Goal: Task Accomplishment & Management: Use online tool/utility

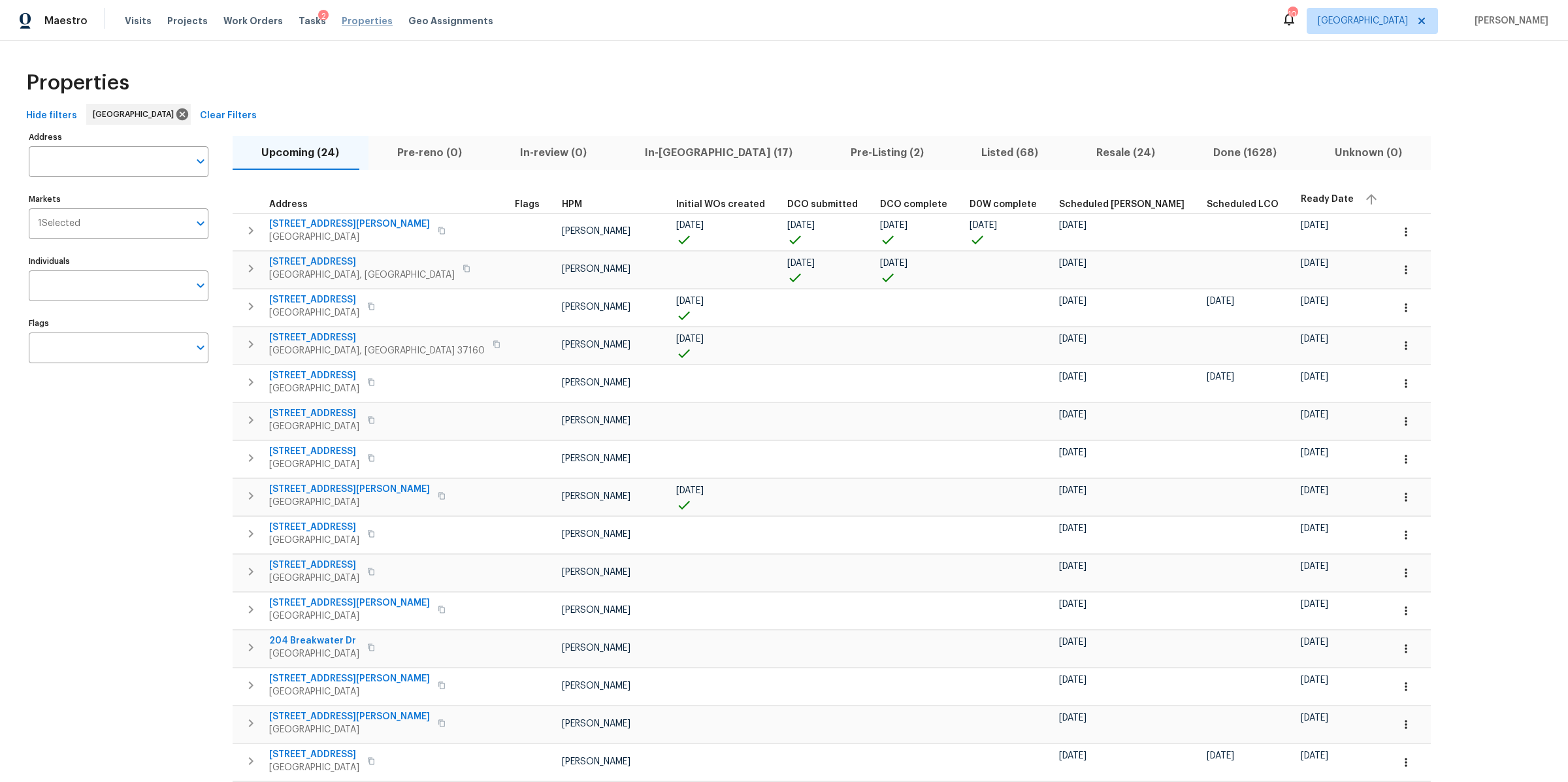
click at [355, 25] on span "Properties" at bounding box center [367, 20] width 51 height 13
click at [123, 168] on input "Address" at bounding box center [108, 161] width 160 height 31
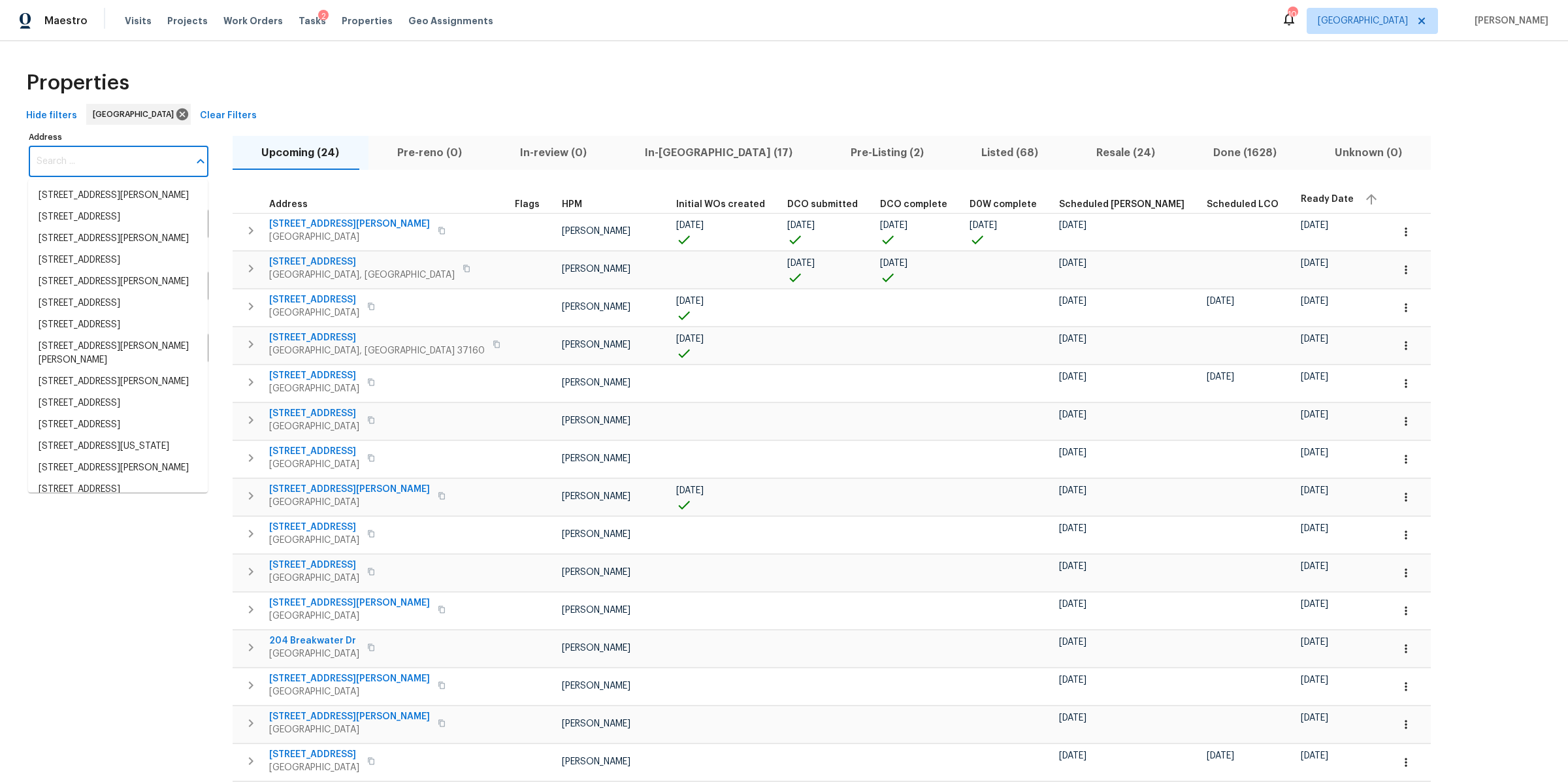
paste input "[STREET_ADDRESS][PERSON_NAME][PERSON_NAME]"
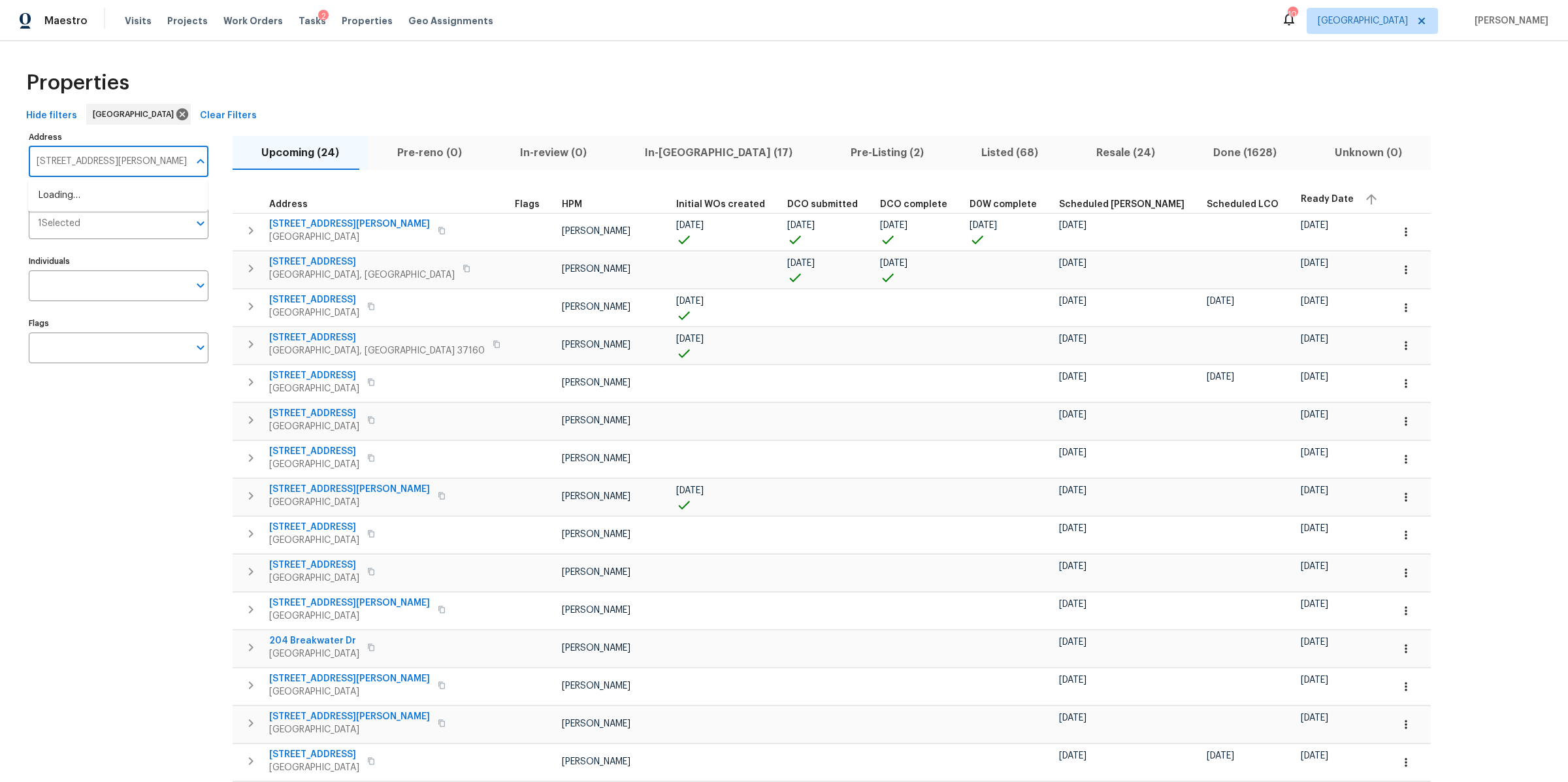
type input "[STREET_ADDRESS][PERSON_NAME]"
click at [77, 202] on li "[STREET_ADDRESS][PERSON_NAME][PERSON_NAME]" at bounding box center [118, 203] width 180 height 35
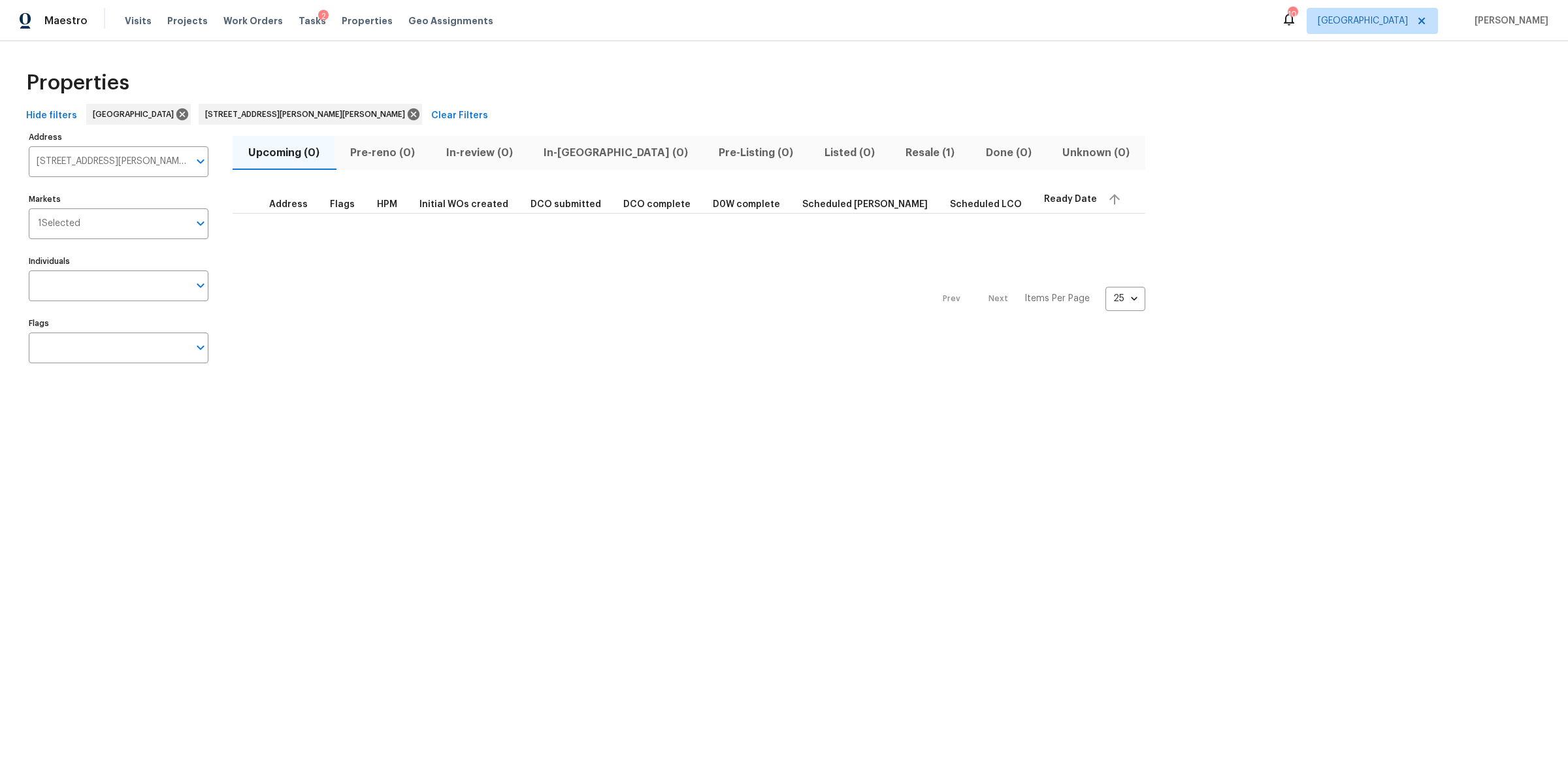
click at [898, 155] on span "Resale (1)" at bounding box center [930, 152] width 64 height 19
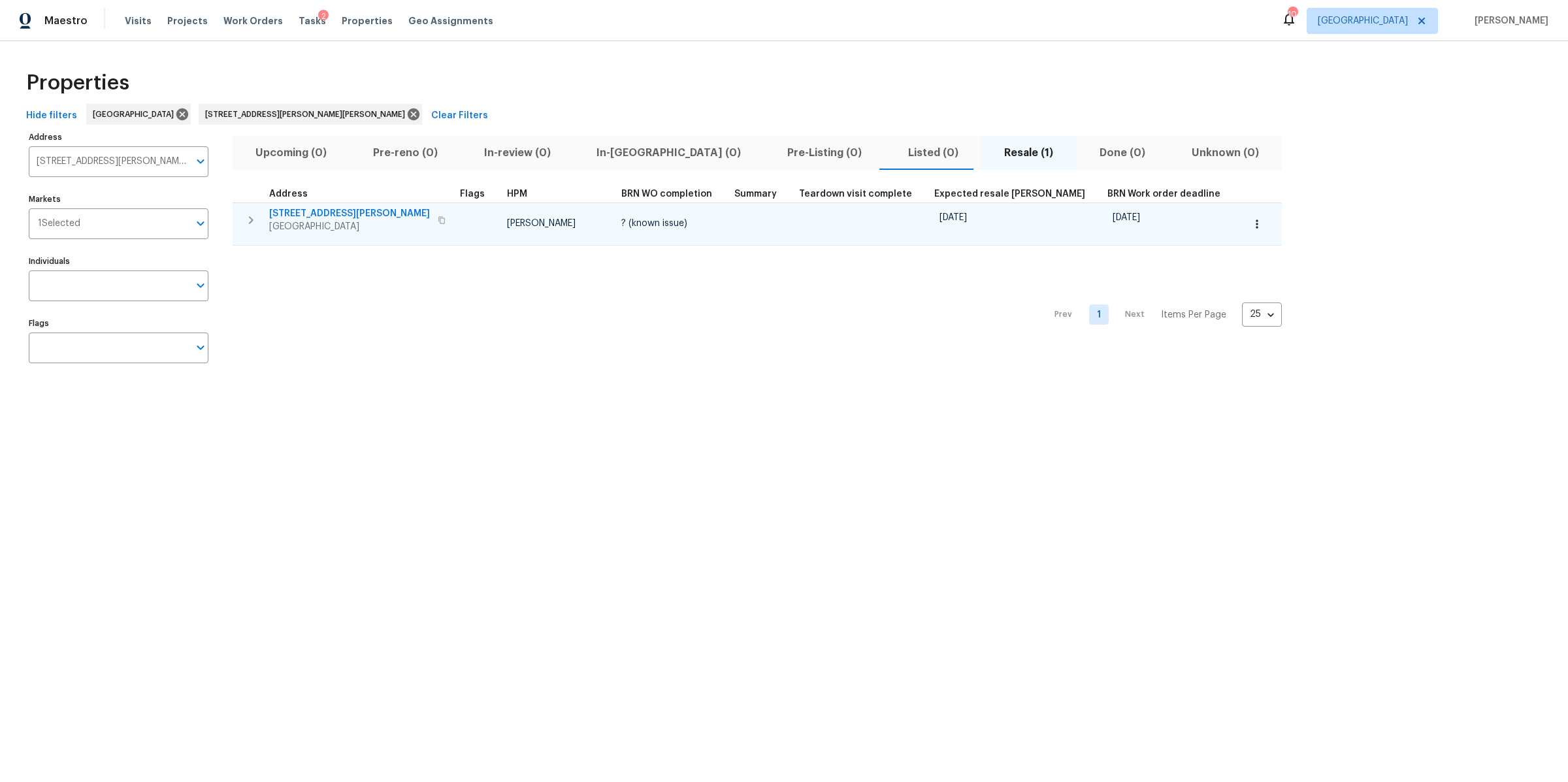
click at [255, 218] on icon "button" at bounding box center [251, 221] width 16 height 16
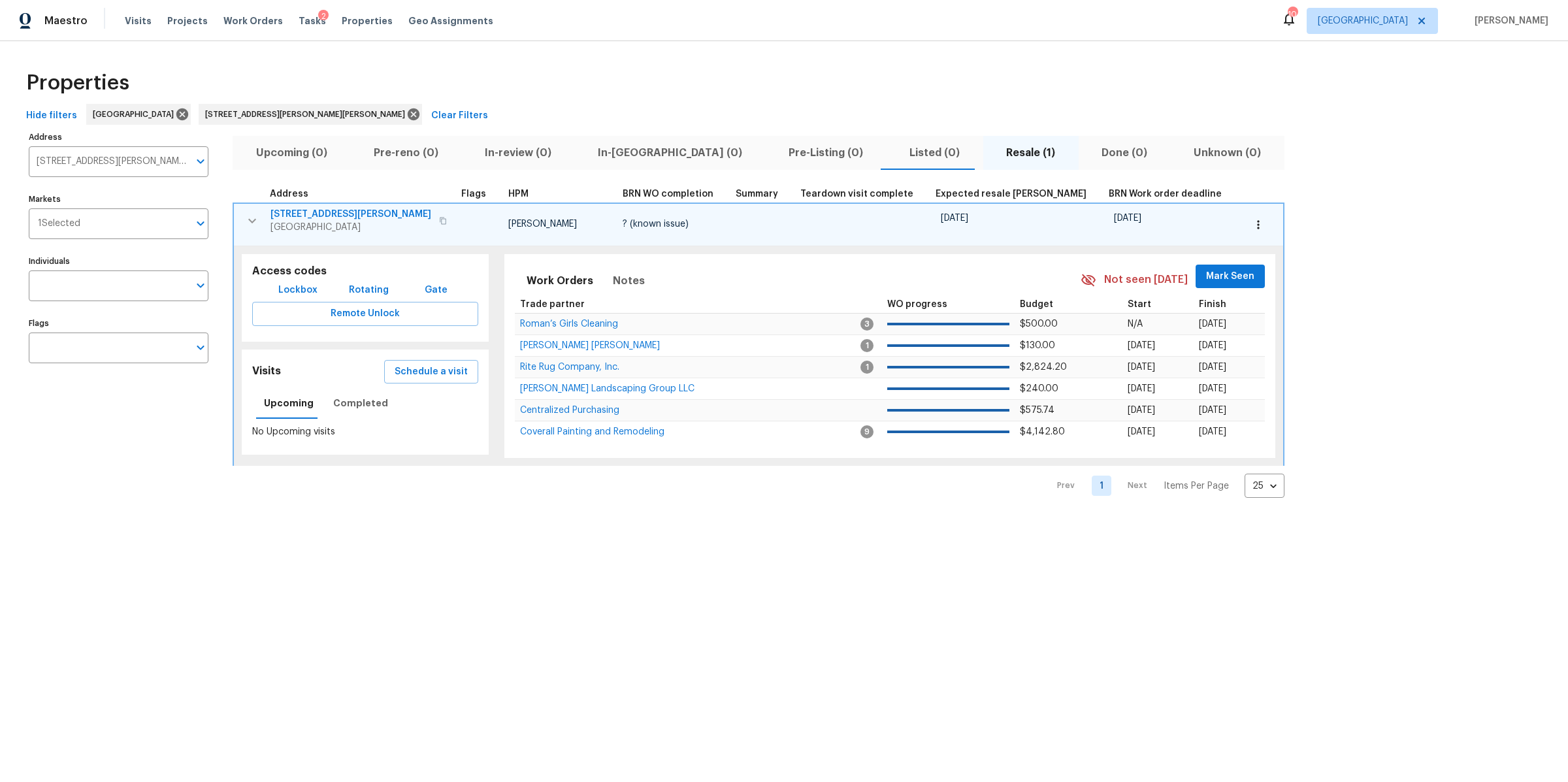
click at [289, 291] on span "Lockbox" at bounding box center [297, 290] width 39 height 16
click at [325, 209] on span "[STREET_ADDRESS][PERSON_NAME]" at bounding box center [351, 214] width 161 height 13
click at [313, 213] on span "[STREET_ADDRESS][PERSON_NAME]" at bounding box center [351, 214] width 161 height 13
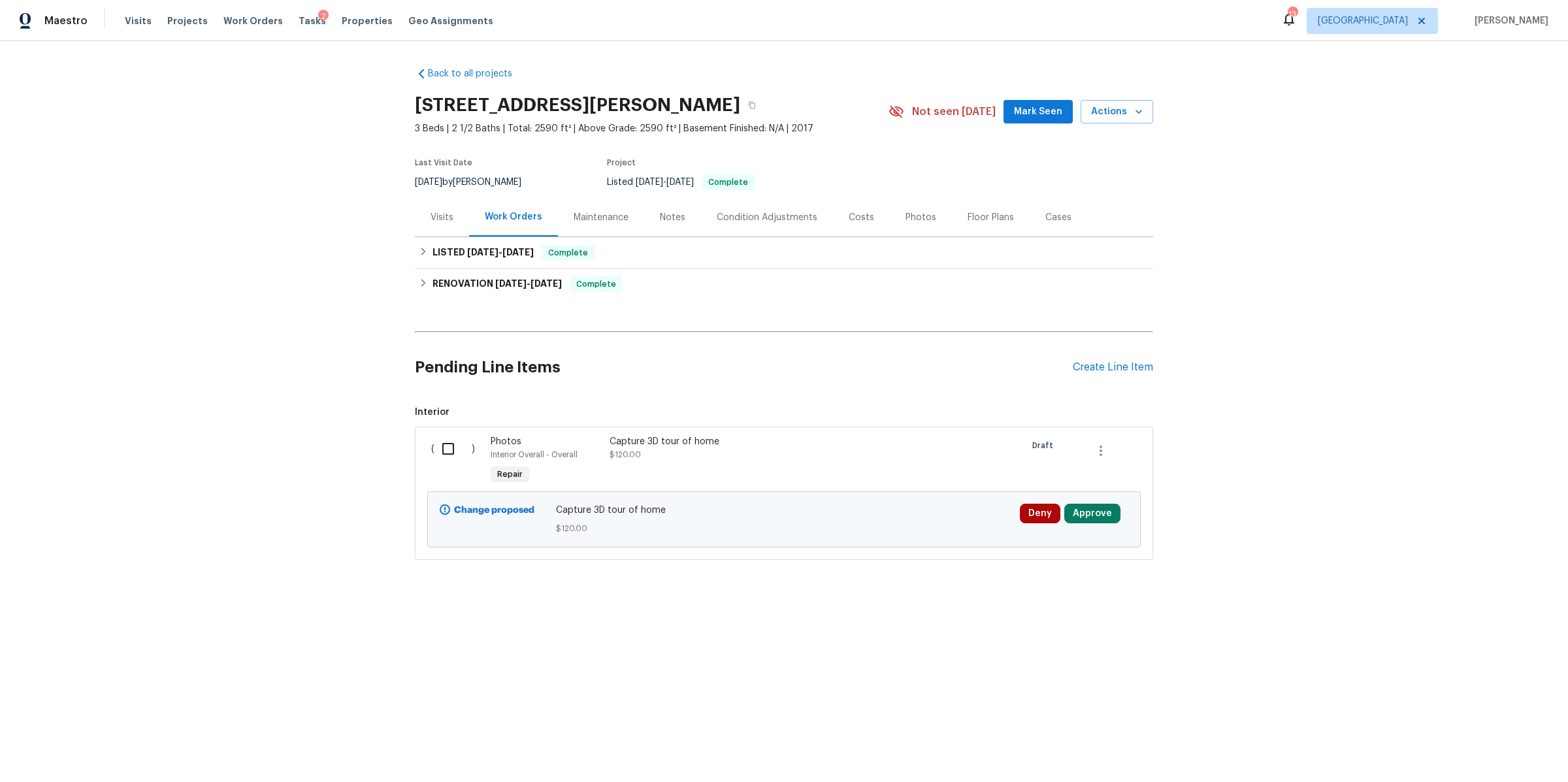
click at [447, 211] on div "Visits" at bounding box center [442, 218] width 54 height 39
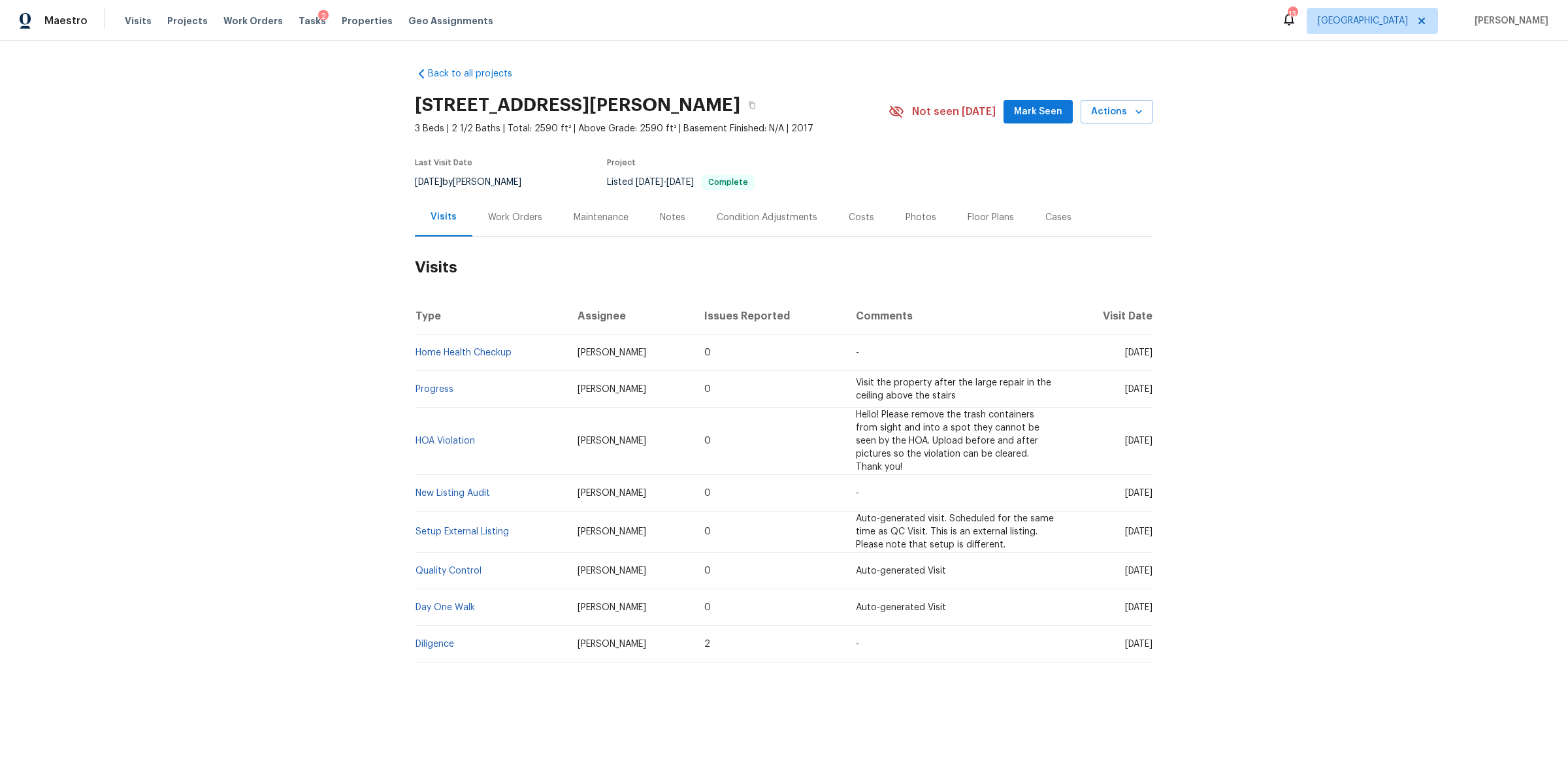
click at [663, 218] on div "Notes" at bounding box center [672, 217] width 26 height 13
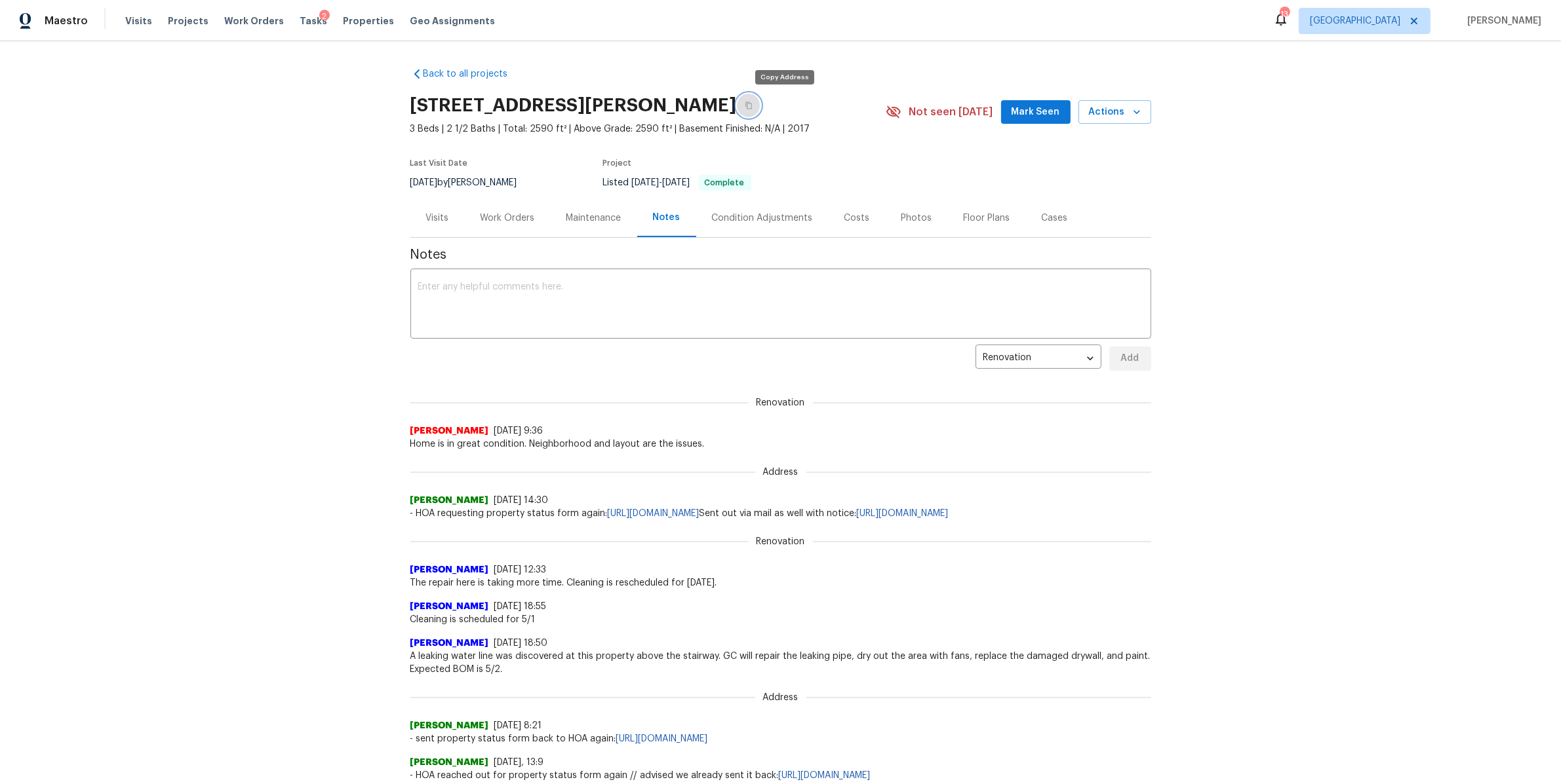
click at [753, 104] on icon "button" at bounding box center [748, 105] width 8 height 8
click at [358, 23] on span "Properties" at bounding box center [369, 20] width 52 height 13
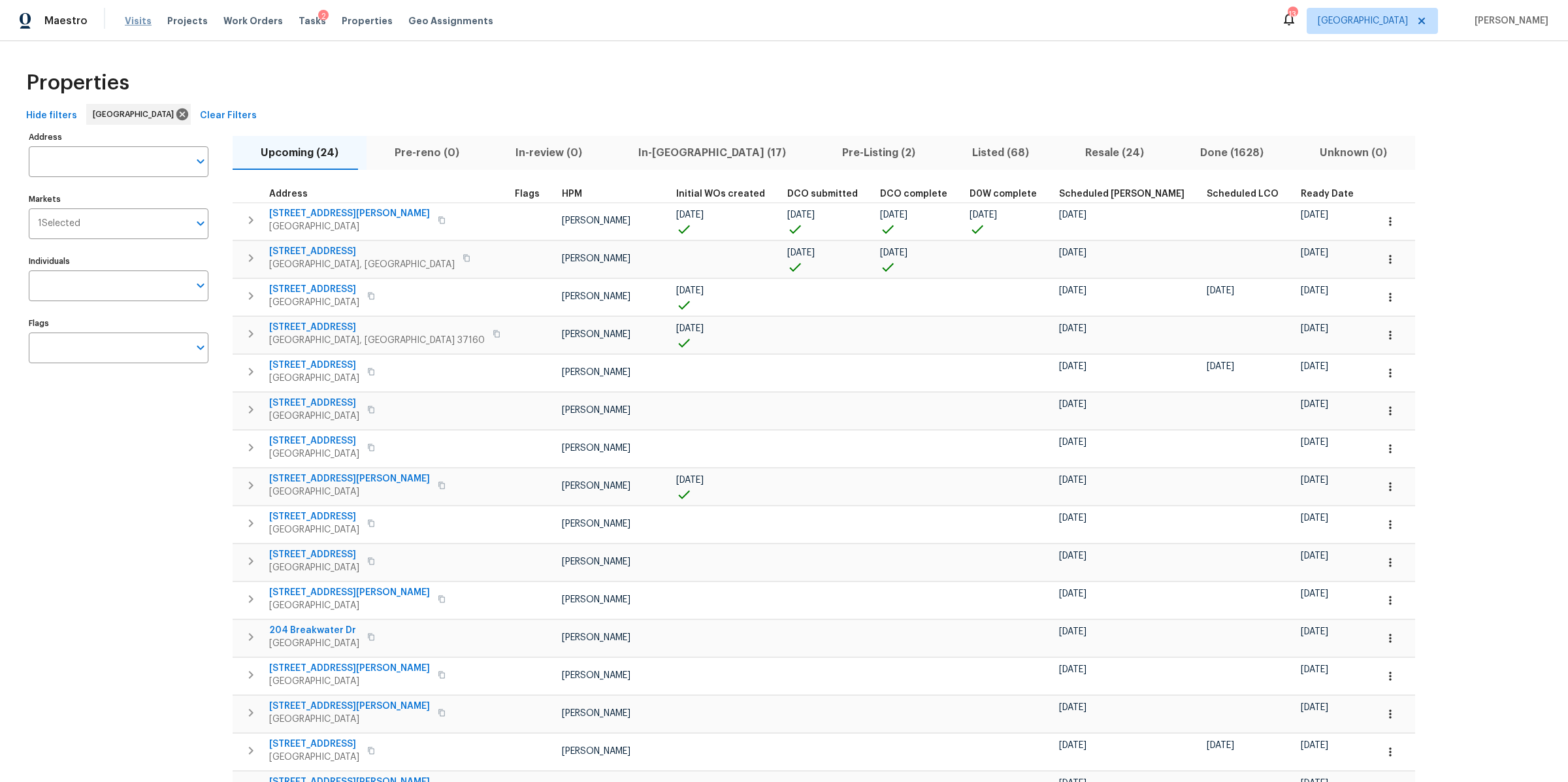
click at [138, 20] on span "Visits" at bounding box center [138, 20] width 27 height 13
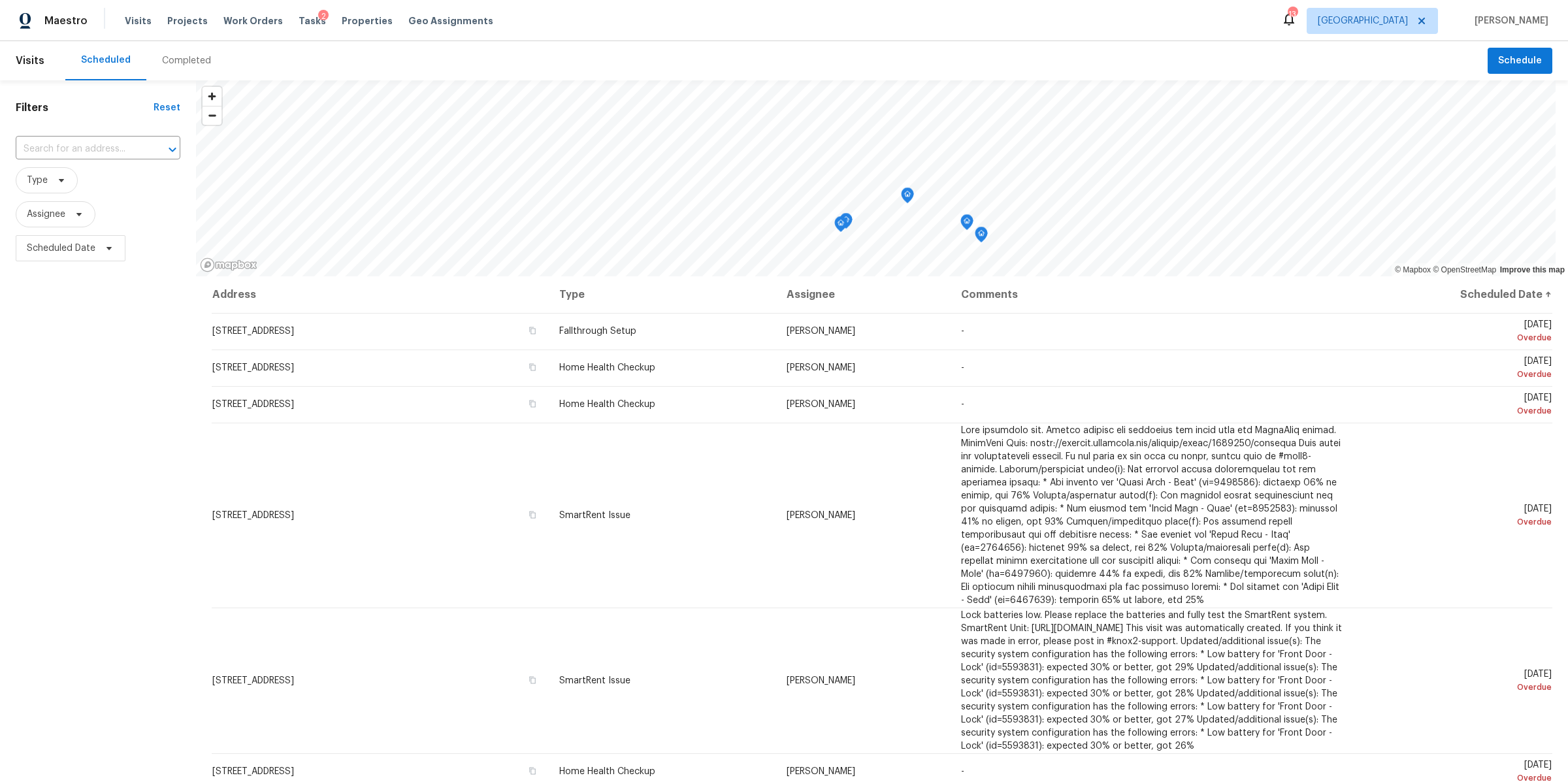
click at [183, 66] on div "Completed" at bounding box center [186, 60] width 49 height 13
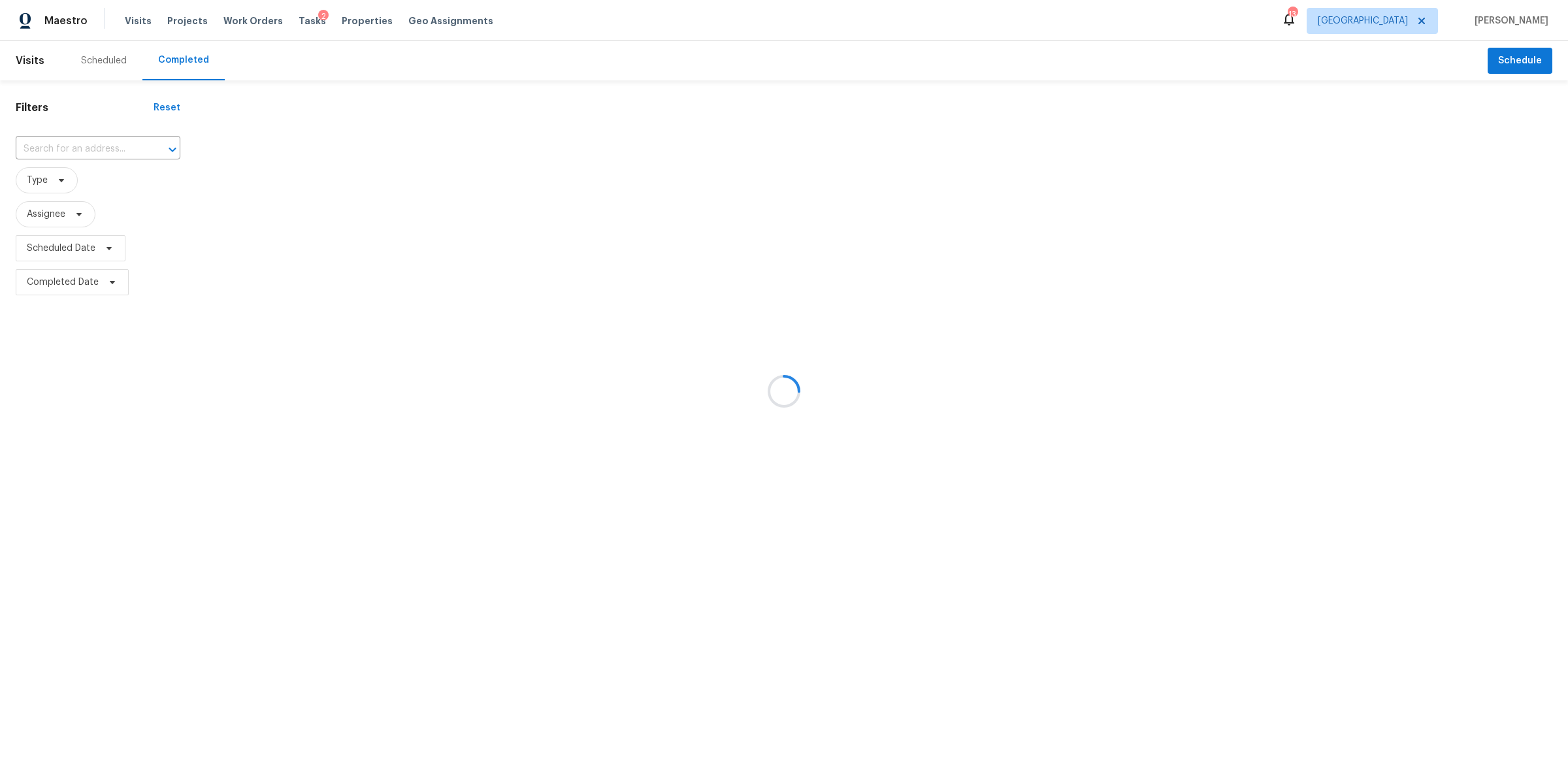
click at [75, 157] on div at bounding box center [784, 391] width 1568 height 782
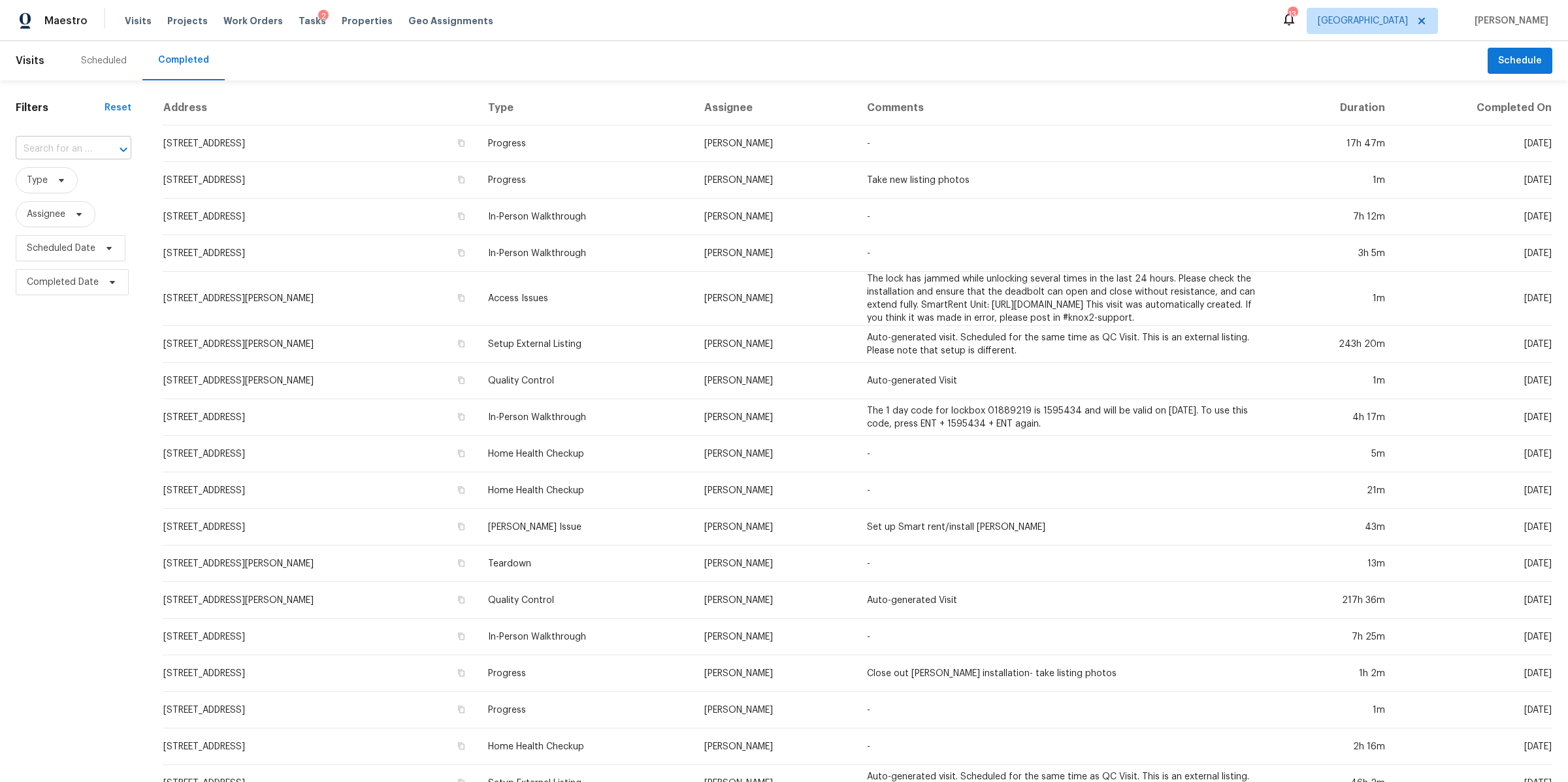
click at [77, 152] on input "text" at bounding box center [55, 149] width 79 height 20
type input "home"
click at [28, 484] on div "Filters Reset ​ Type Assignee Scheduled Date Completed Date" at bounding box center [73, 495] width 147 height 829
click at [53, 184] on span at bounding box center [59, 181] width 14 height 11
type input "home"
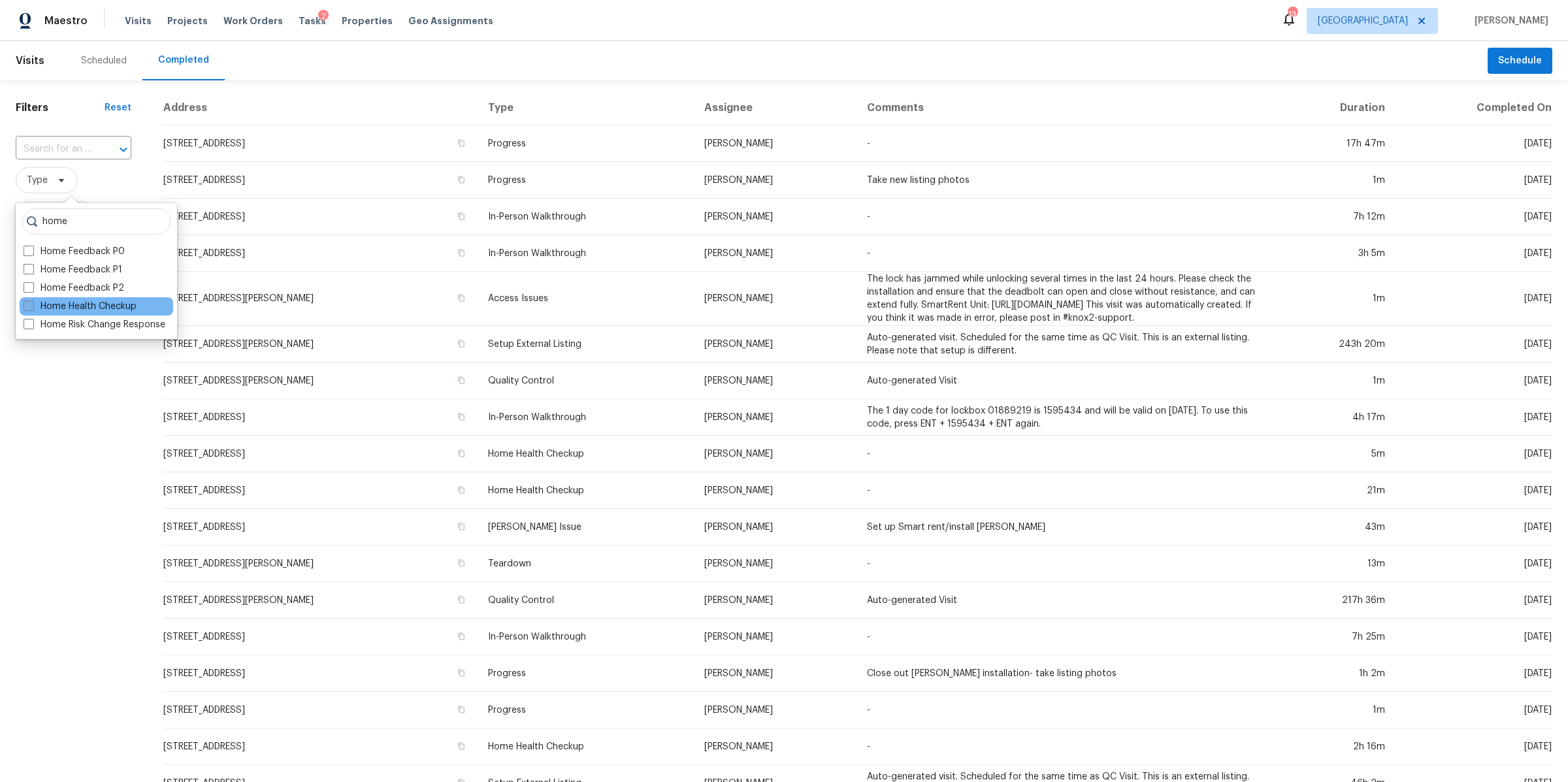
click at [64, 306] on label "Home Health Checkup" at bounding box center [81, 306] width 113 height 13
click at [32, 306] on input "Home Health Checkup" at bounding box center [28, 305] width 9 height 9
checkbox input "true"
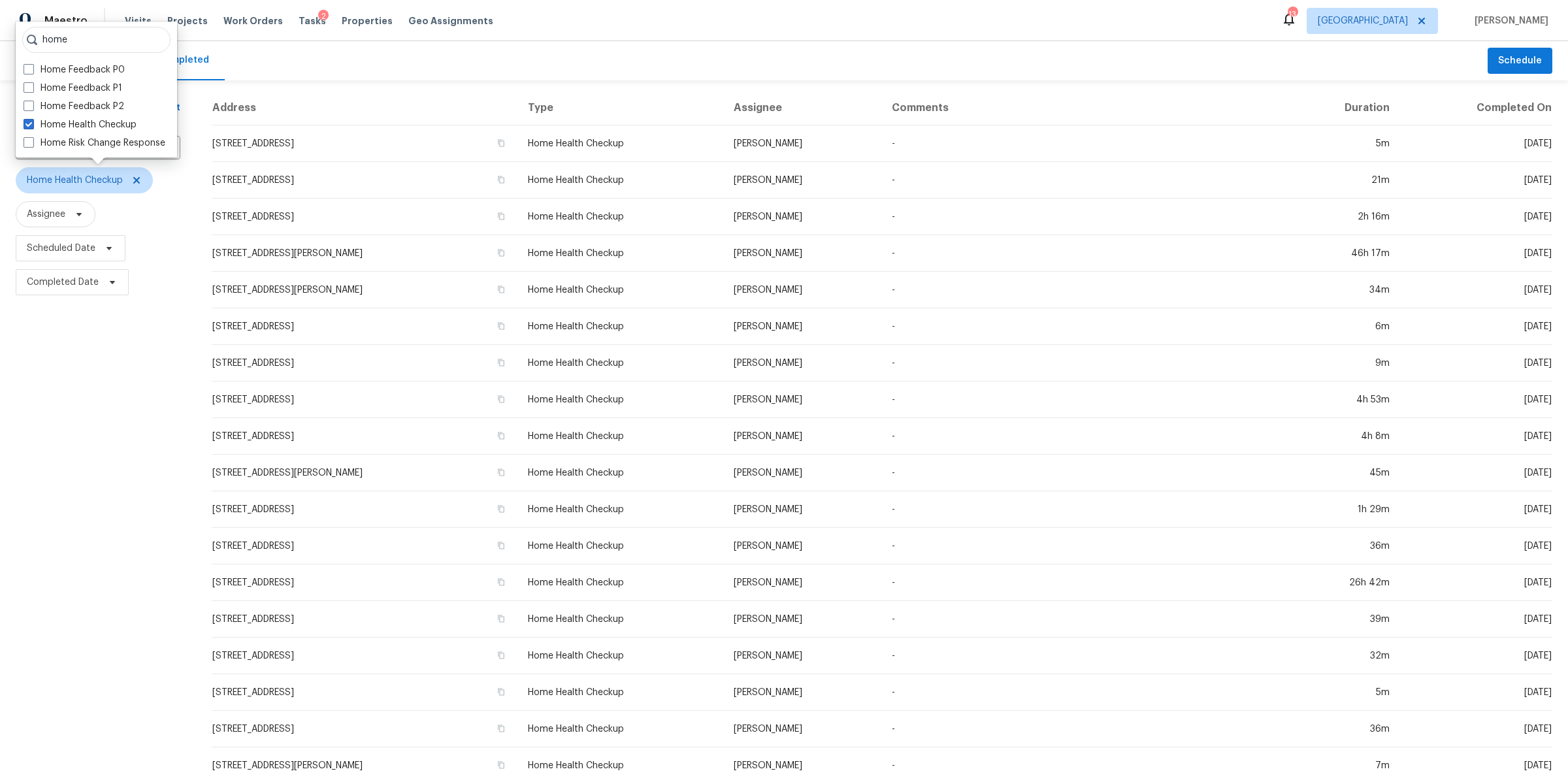
click at [67, 395] on div "Filters Reset ​ Home Health Checkup Assignee Scheduled Date Completed Date" at bounding box center [97, 486] width 196 height 811
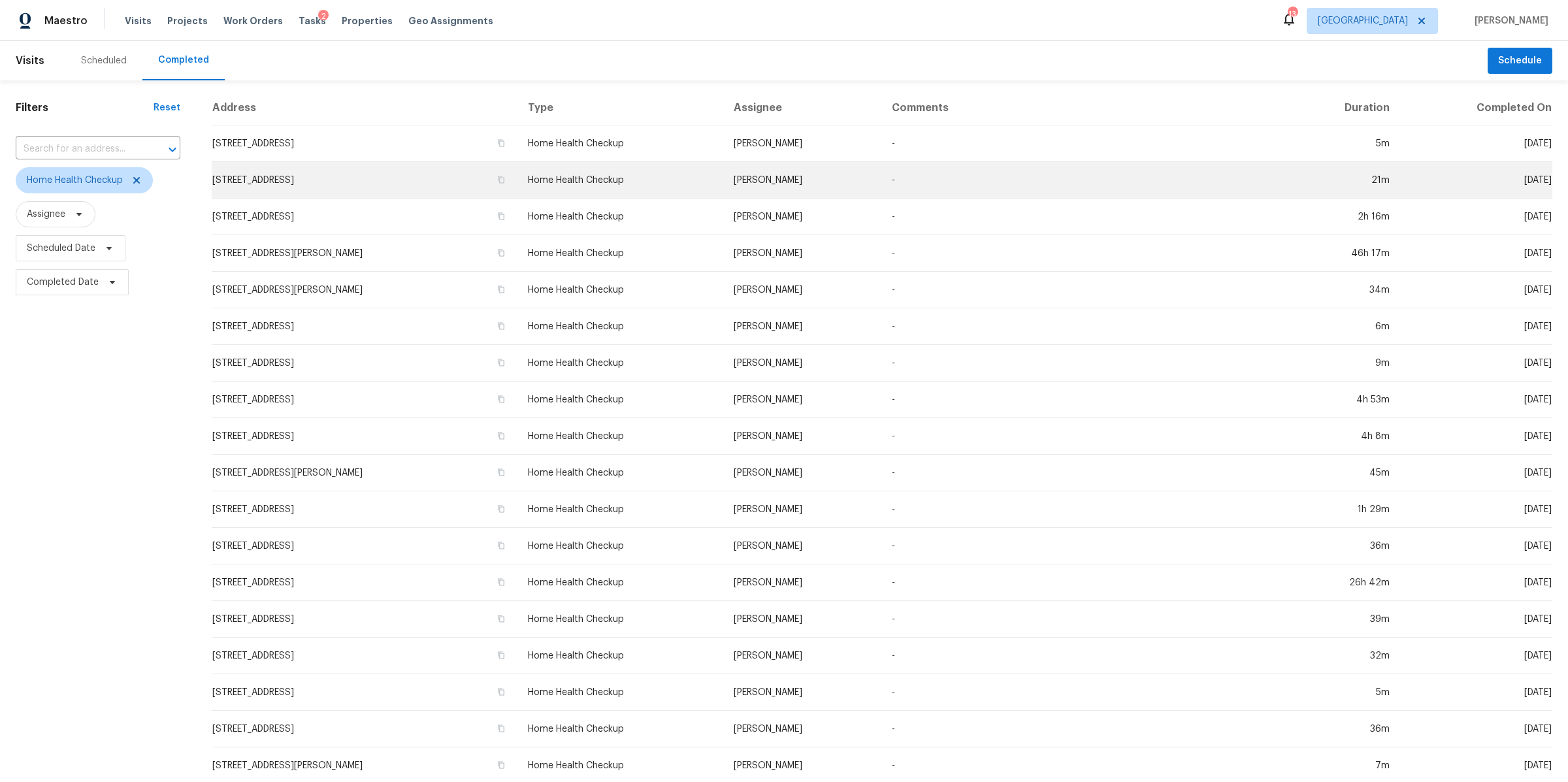
click at [286, 176] on td "478 Deerfield Dr, Murfreesboro, TN 37129" at bounding box center [364, 180] width 305 height 36
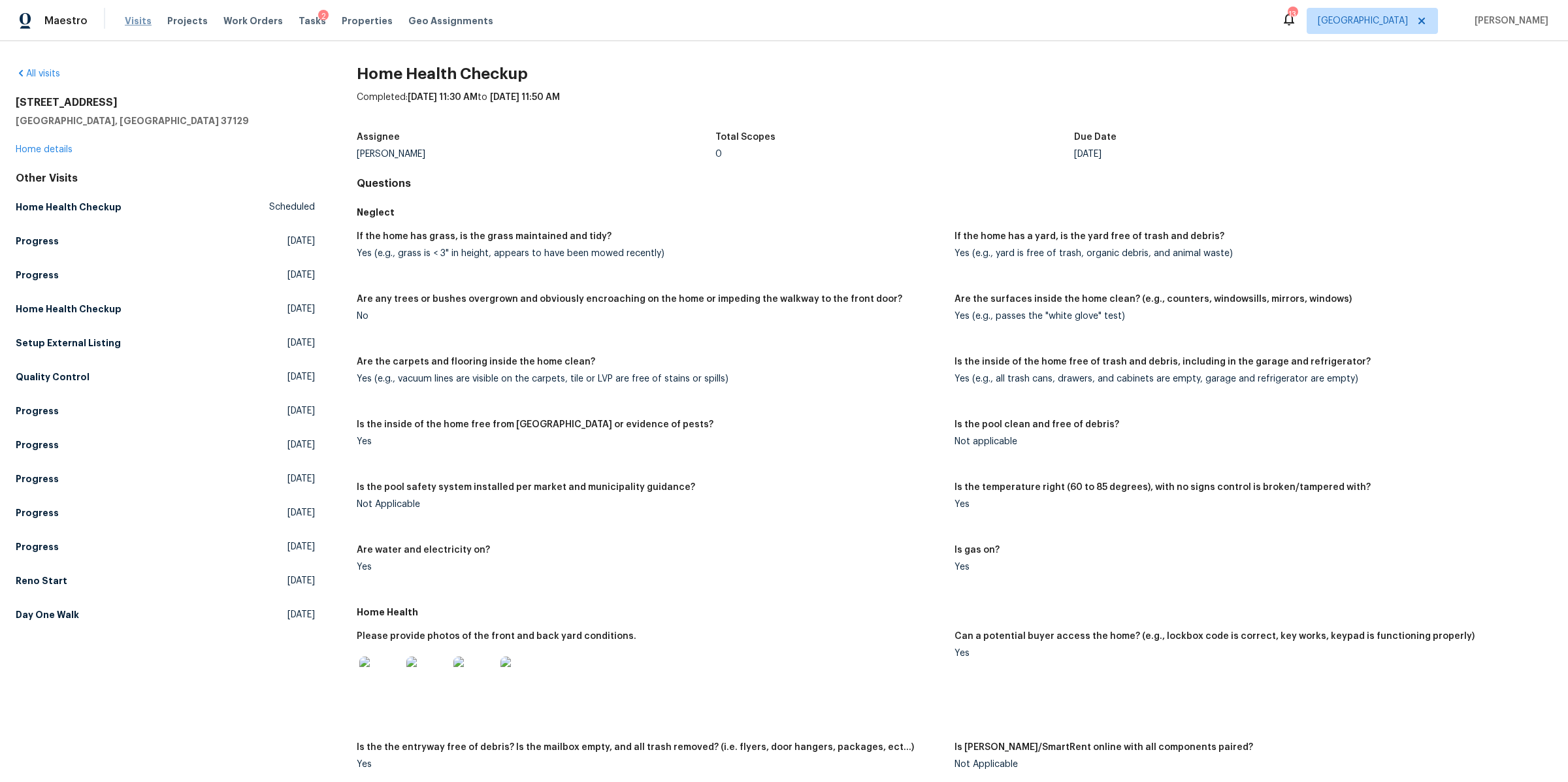
click at [131, 22] on span "Visits" at bounding box center [138, 20] width 27 height 13
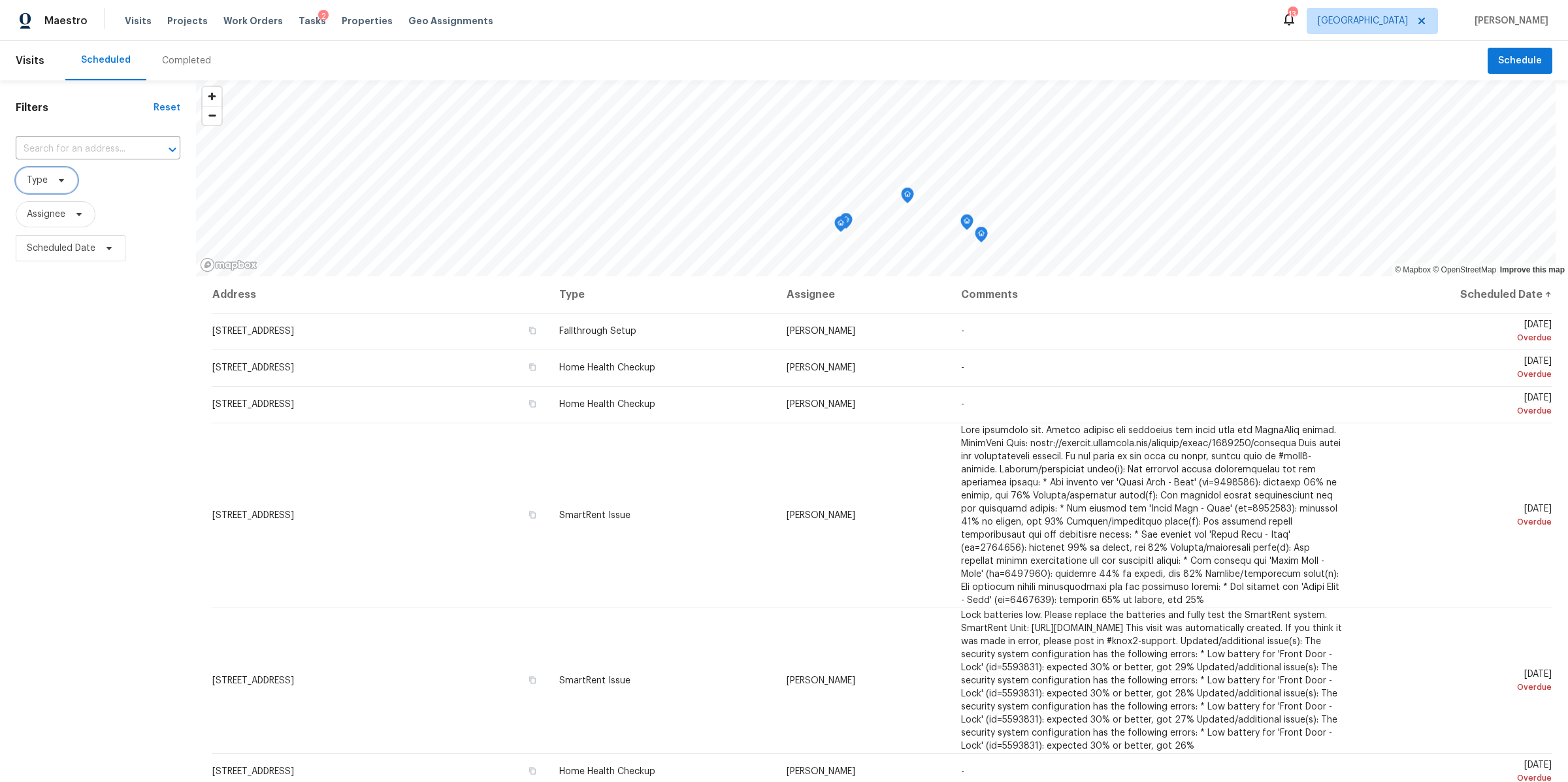
click at [54, 178] on span at bounding box center [59, 181] width 14 height 11
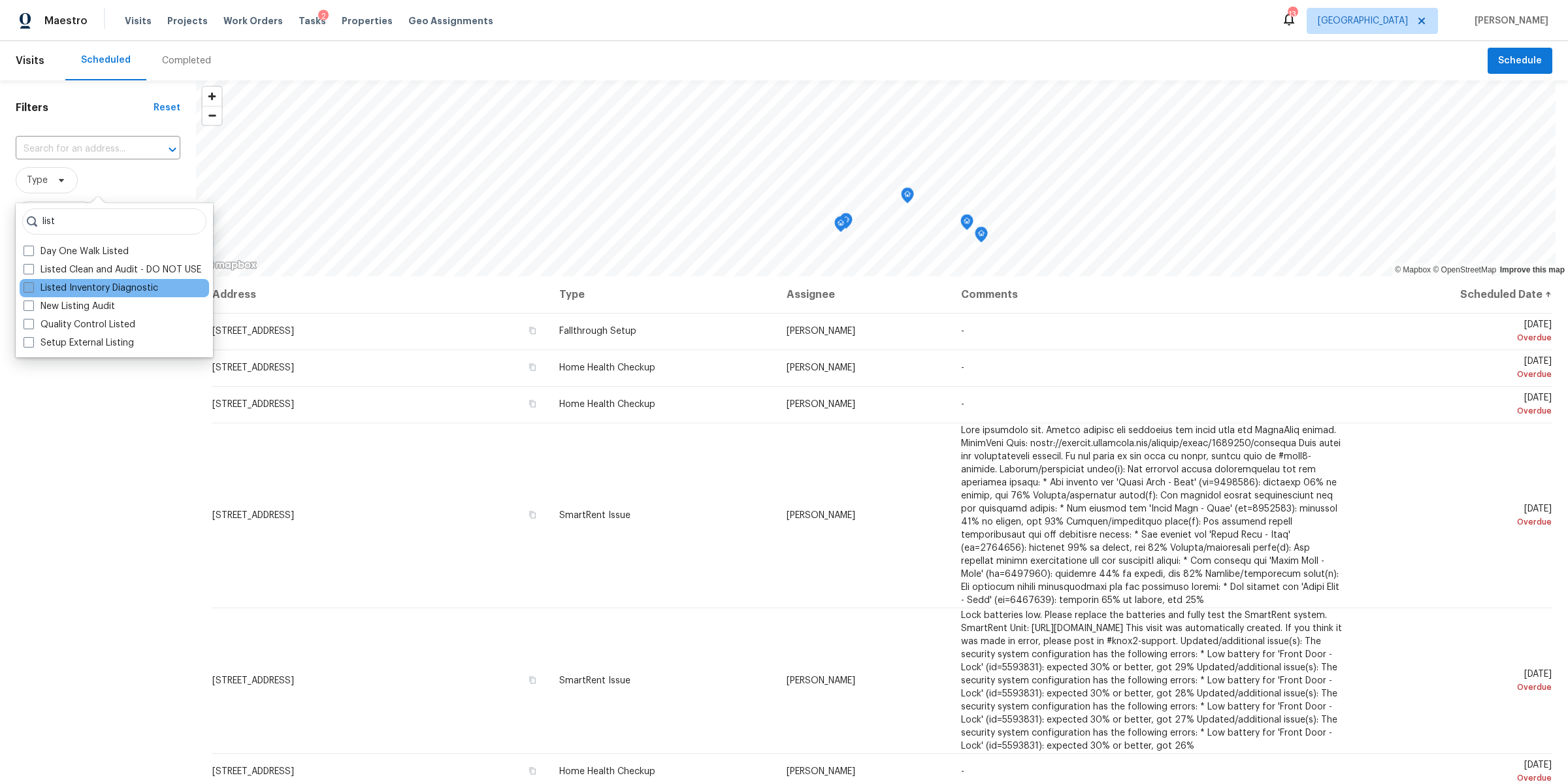
type input "list"
click at [94, 285] on label "Listed Inventory Diagnostic" at bounding box center [91, 288] width 135 height 13
click at [32, 285] on input "Listed Inventory Diagnostic" at bounding box center [28, 286] width 9 height 9
checkbox input "true"
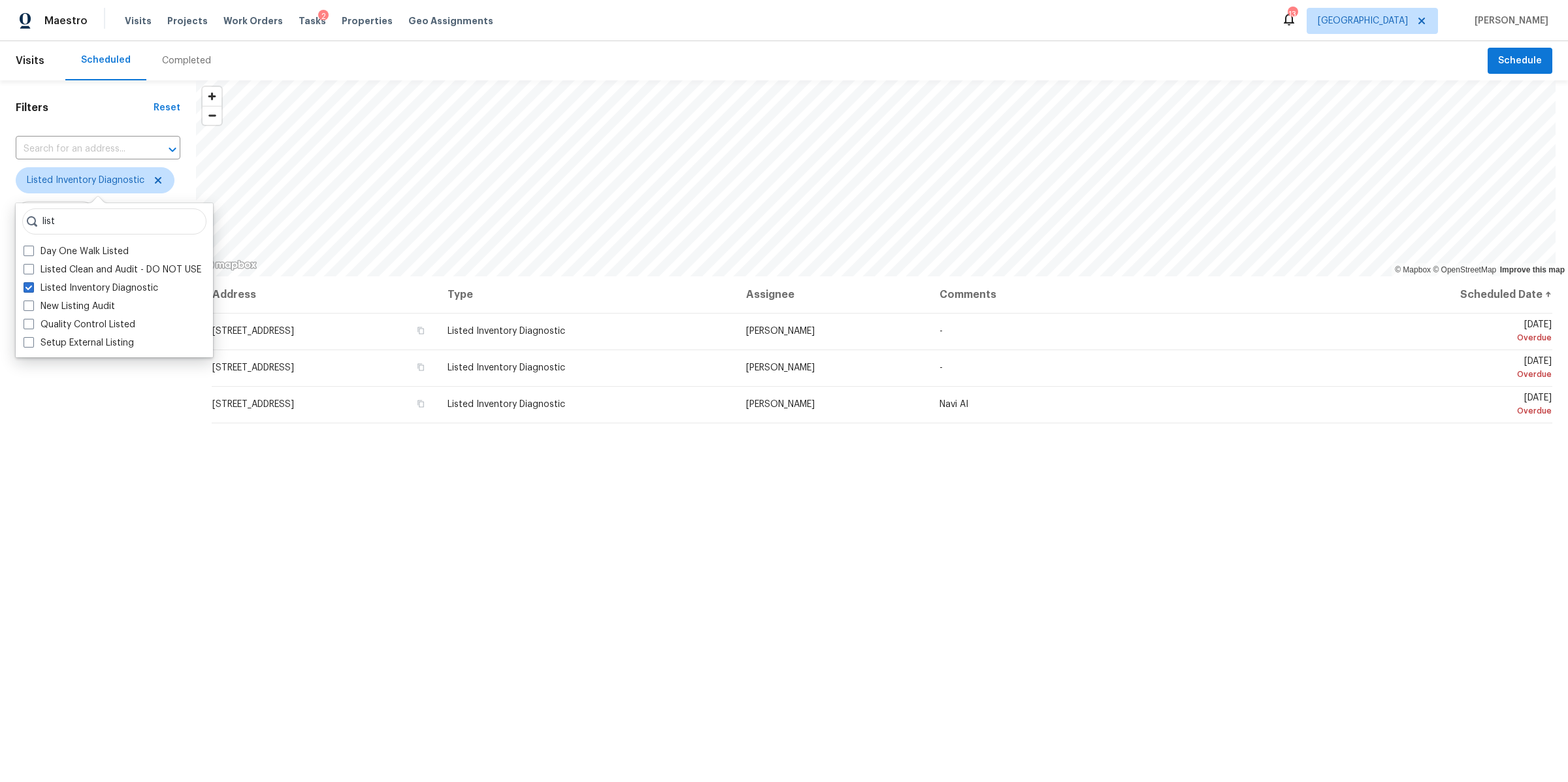
click at [170, 55] on div "Completed" at bounding box center [186, 60] width 49 height 13
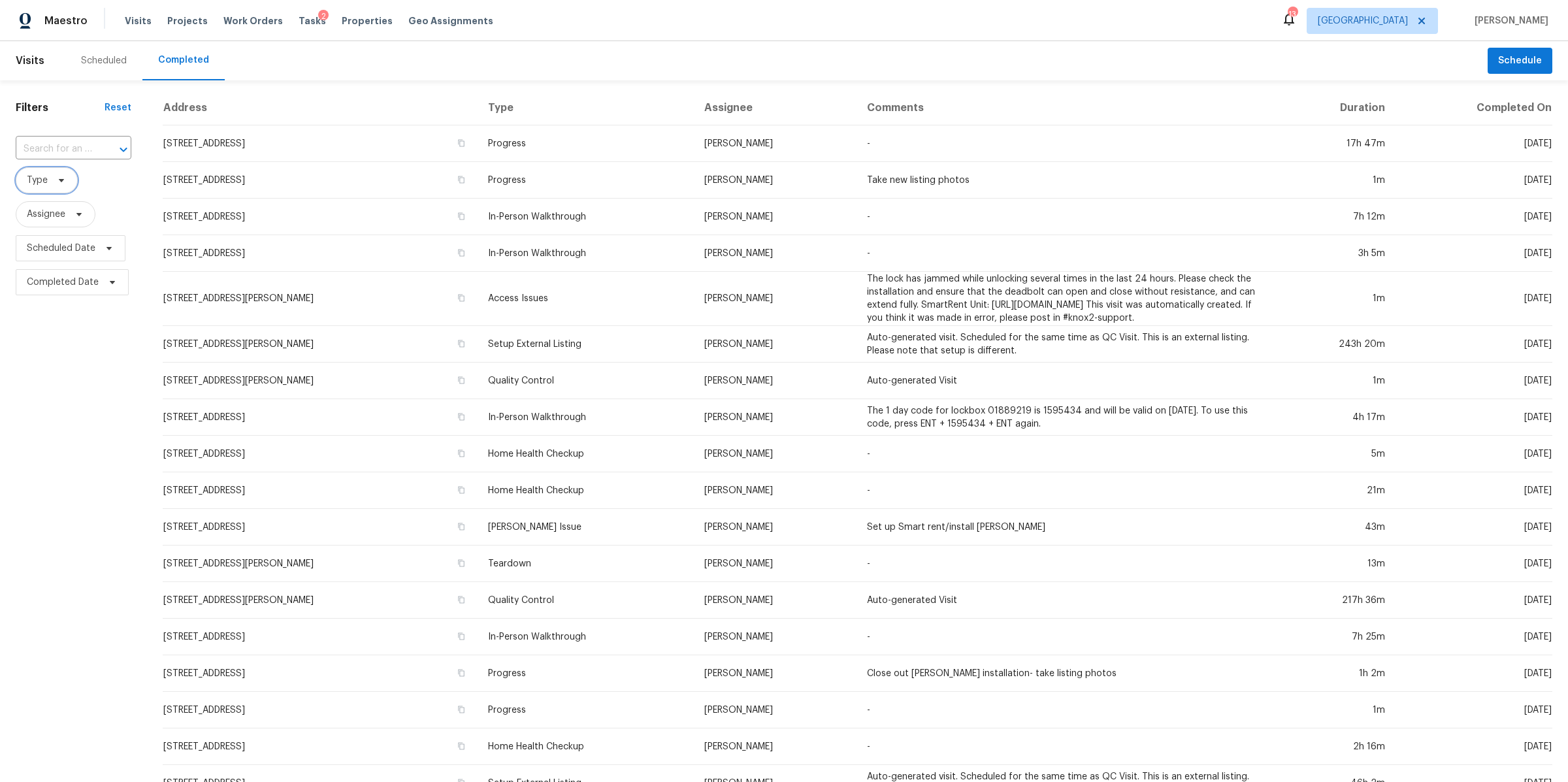
click at [58, 180] on icon at bounding box center [61, 181] width 5 height 4
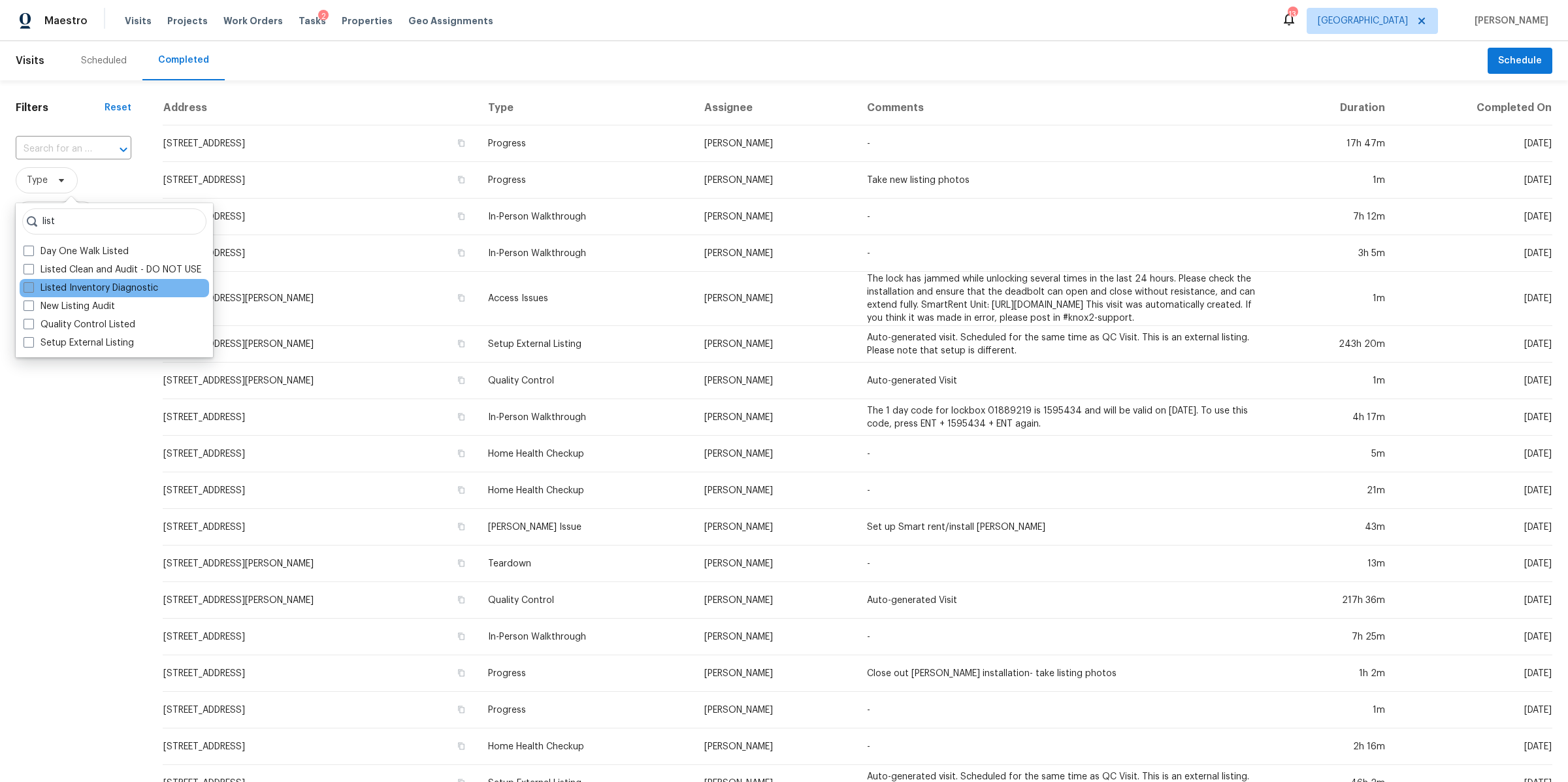
type input "list"
click at [68, 287] on label "Listed Inventory Diagnostic" at bounding box center [91, 288] width 135 height 13
click at [32, 287] on input "Listed Inventory Diagnostic" at bounding box center [28, 286] width 9 height 9
checkbox input "true"
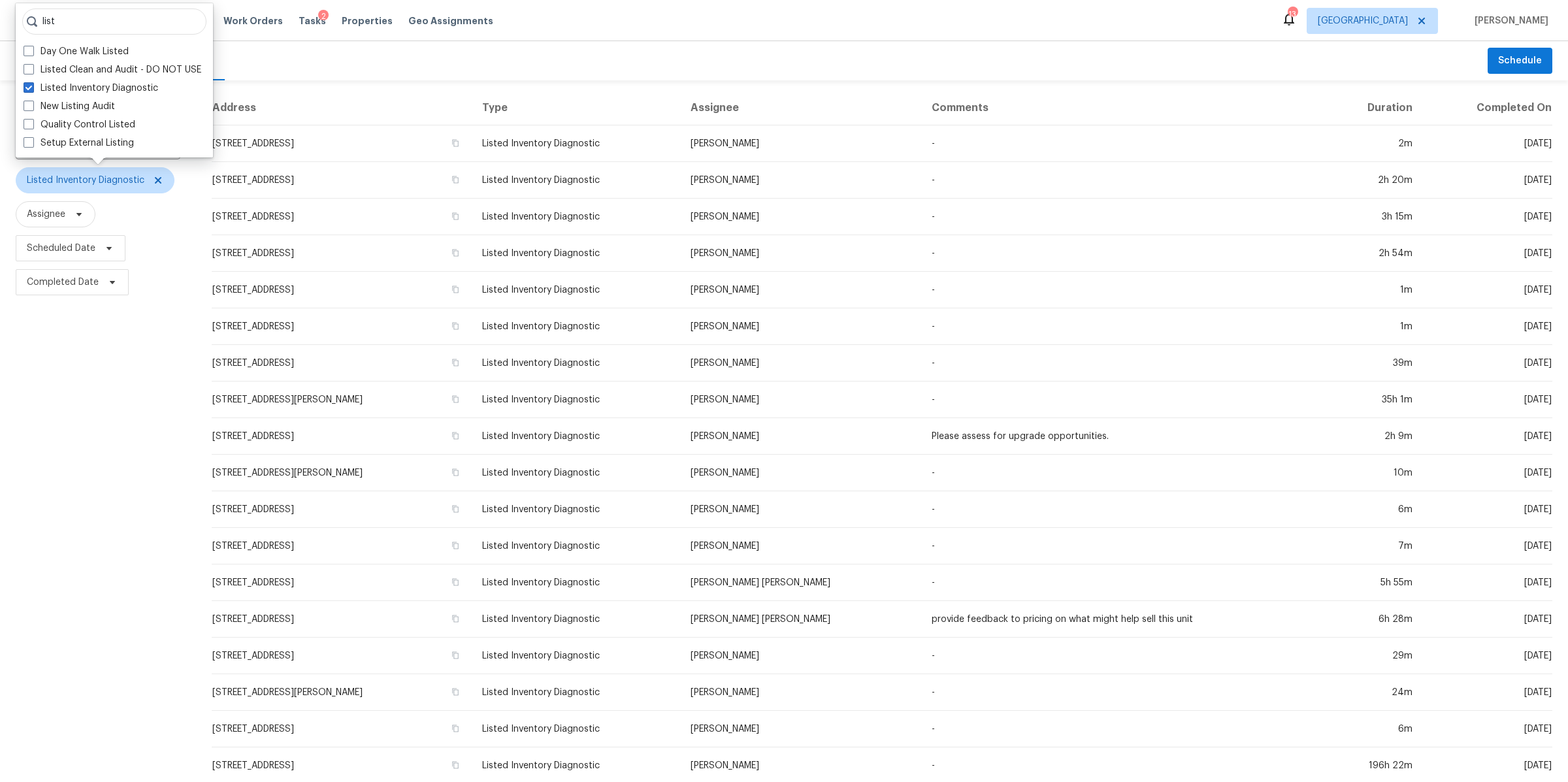
click at [69, 377] on div "Filters Reset ​ Listed Inventory Diagnostic Assignee Scheduled Date Completed D…" at bounding box center [97, 486] width 196 height 811
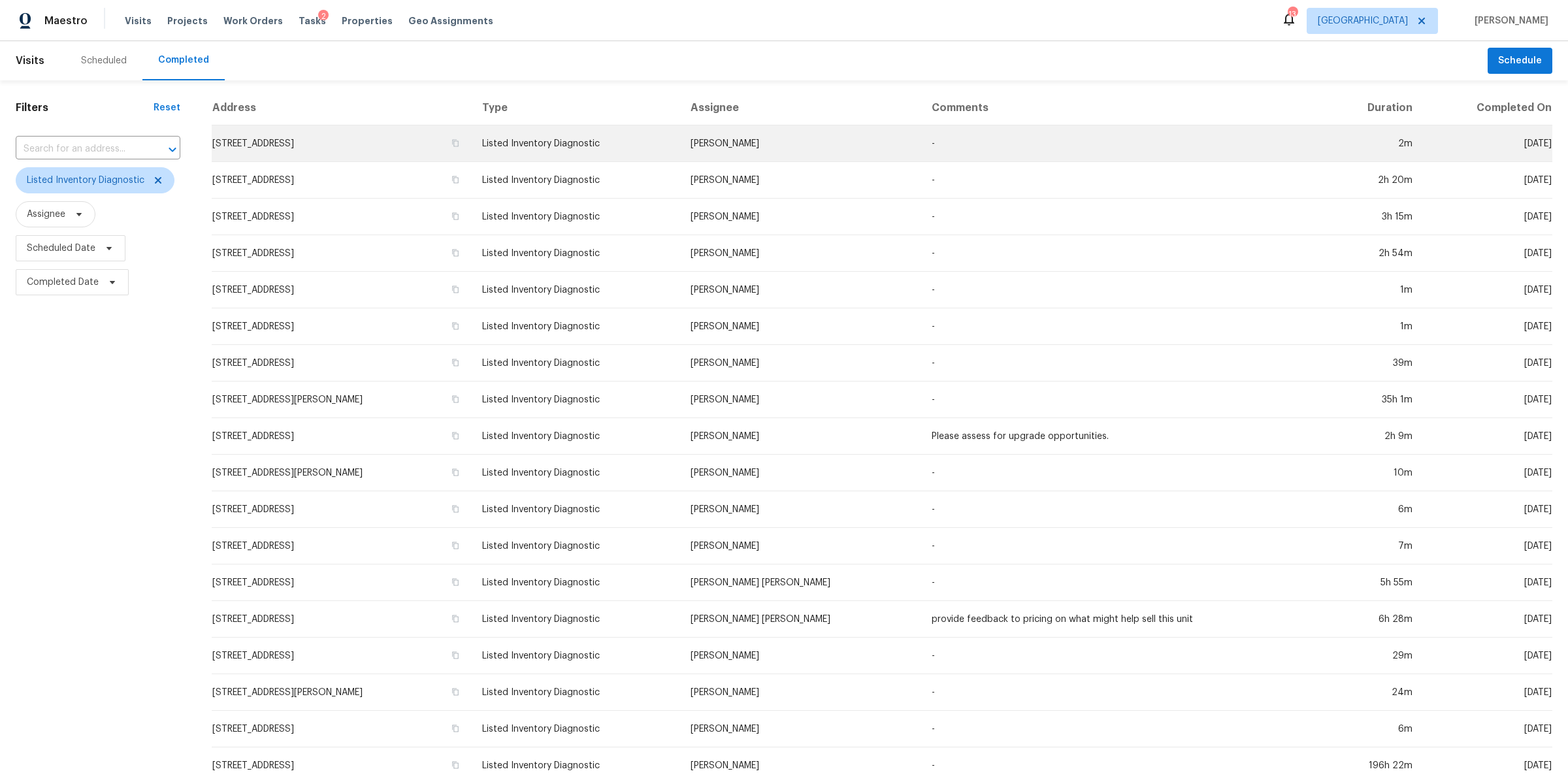
click at [321, 148] on td "6361 Mount View Rd, Antioch, TN 37013" at bounding box center [342, 143] width 260 height 36
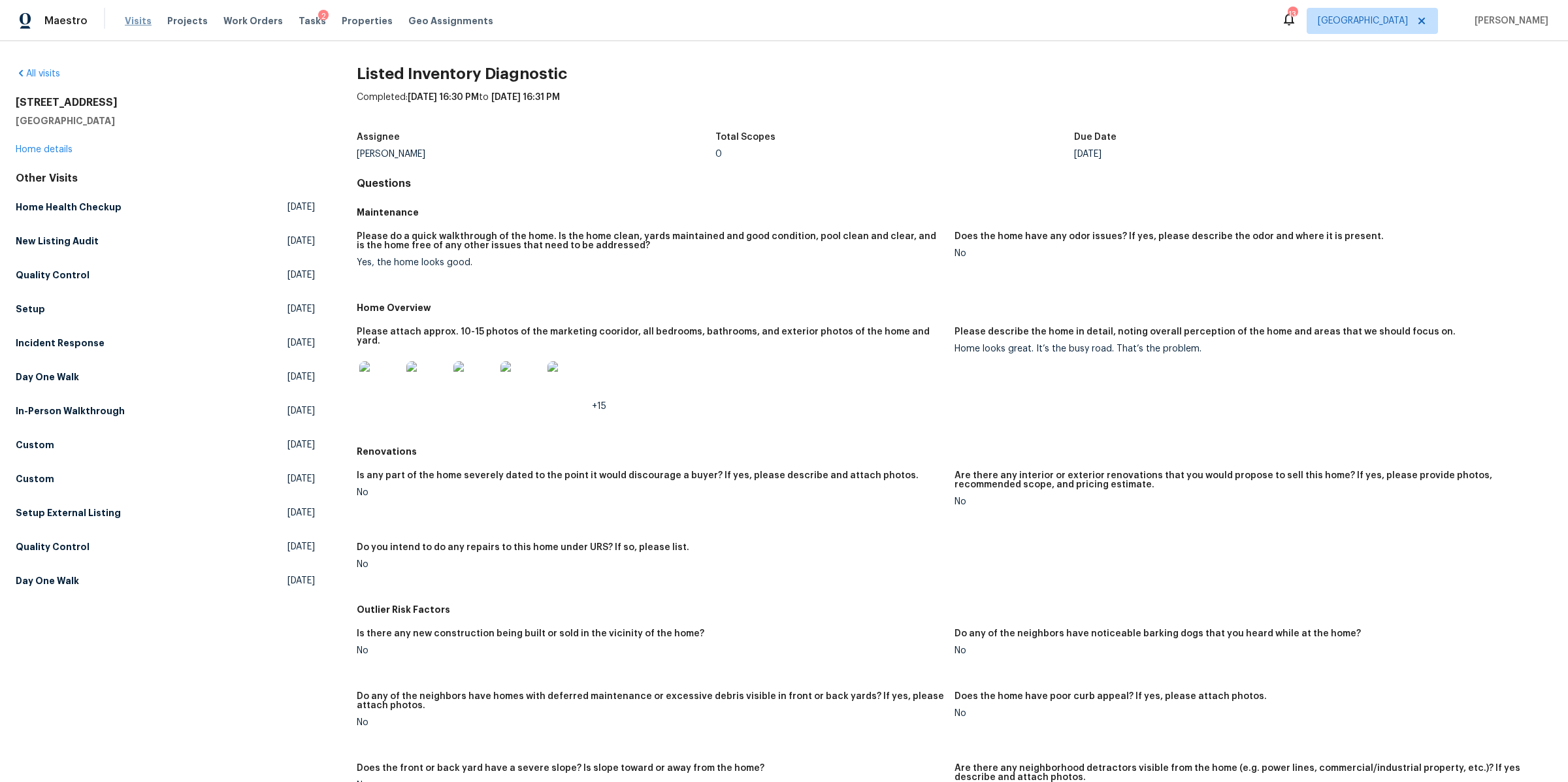
click at [126, 21] on span "Visits" at bounding box center [138, 20] width 27 height 13
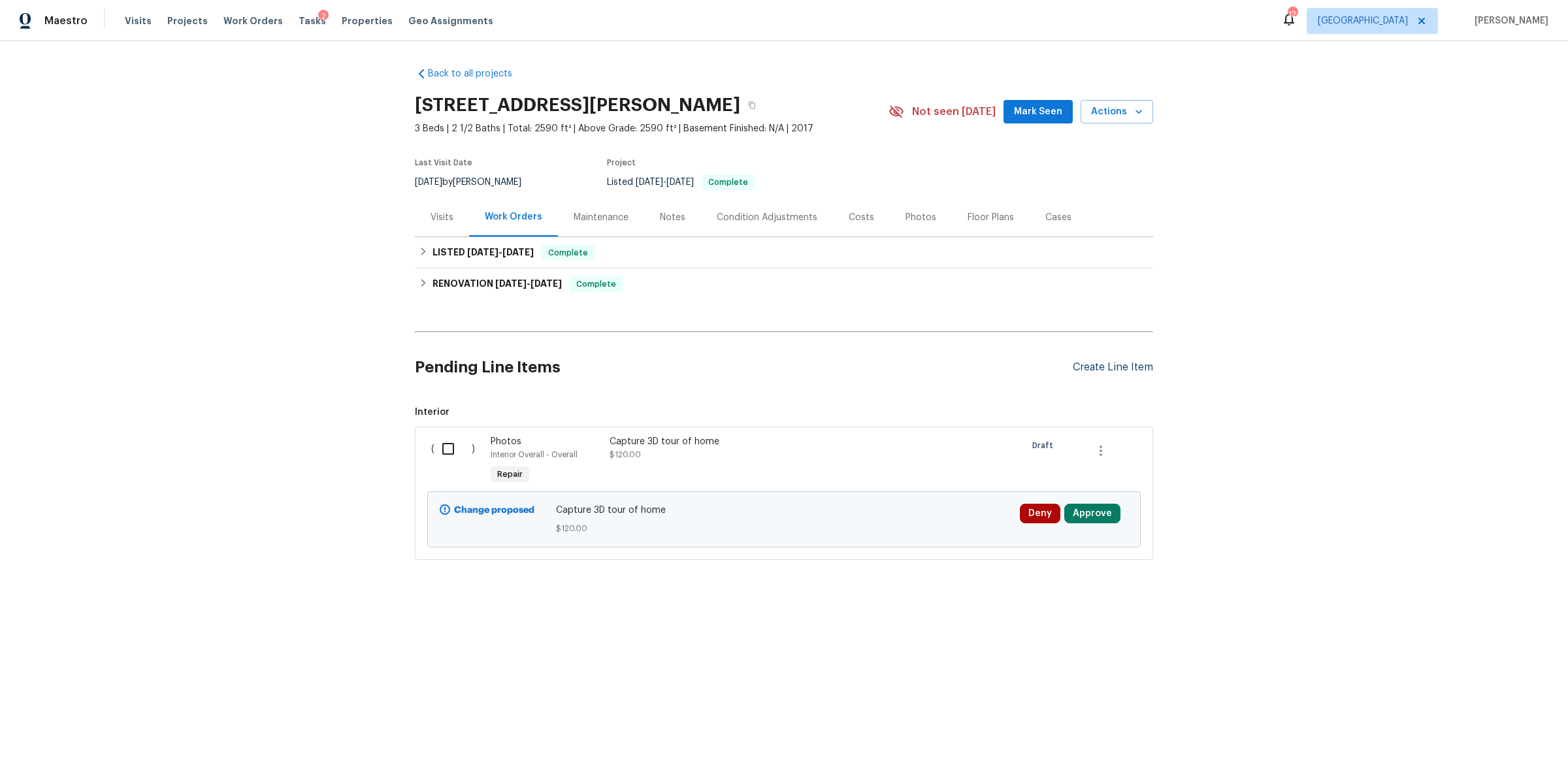
click at [1101, 363] on div "Create Line Item" at bounding box center [1112, 368] width 81 height 12
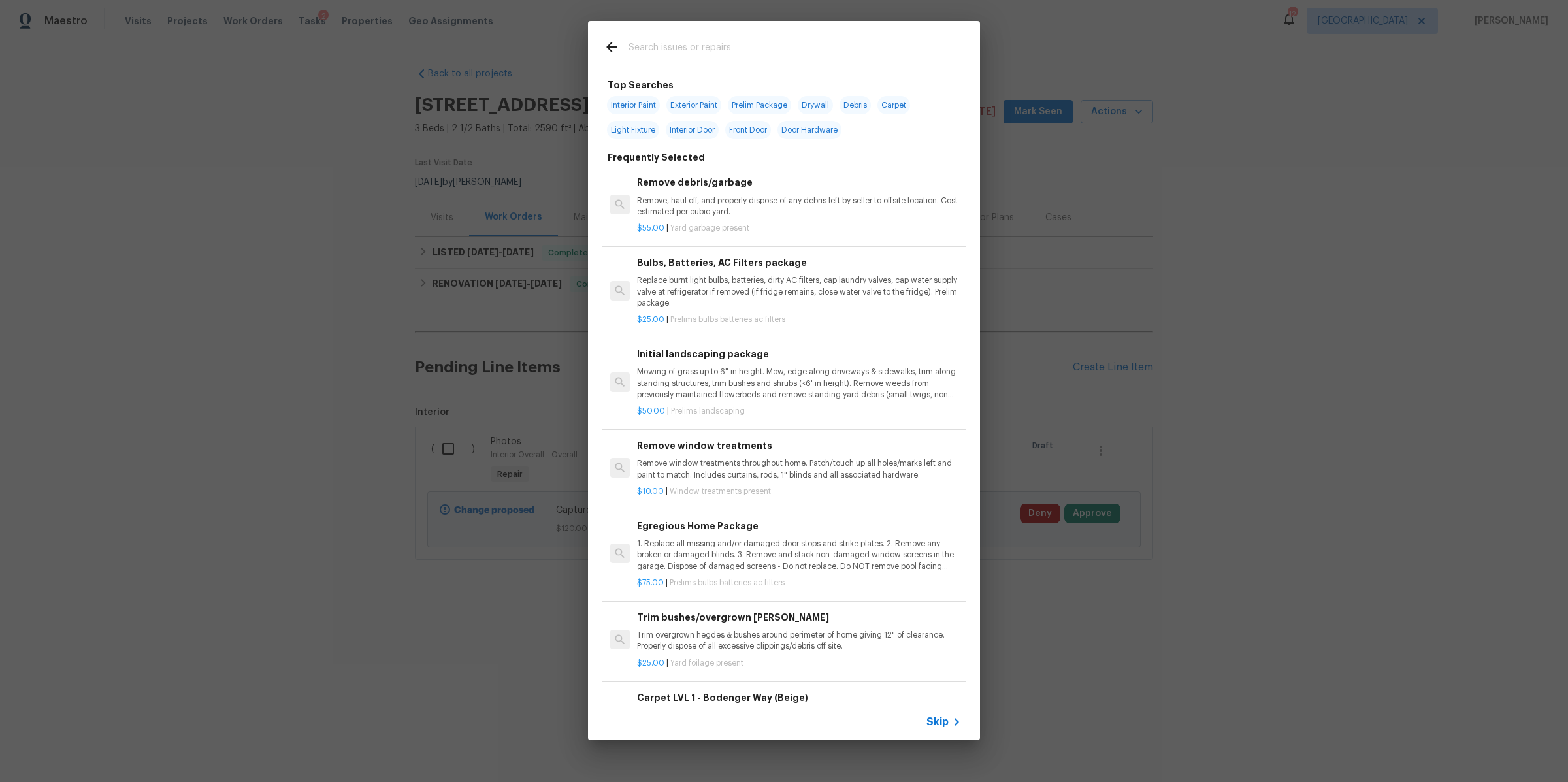
click at [953, 710] on div "Skip" at bounding box center [784, 722] width 392 height 36
click at [949, 718] on icon at bounding box center [956, 722] width 16 height 16
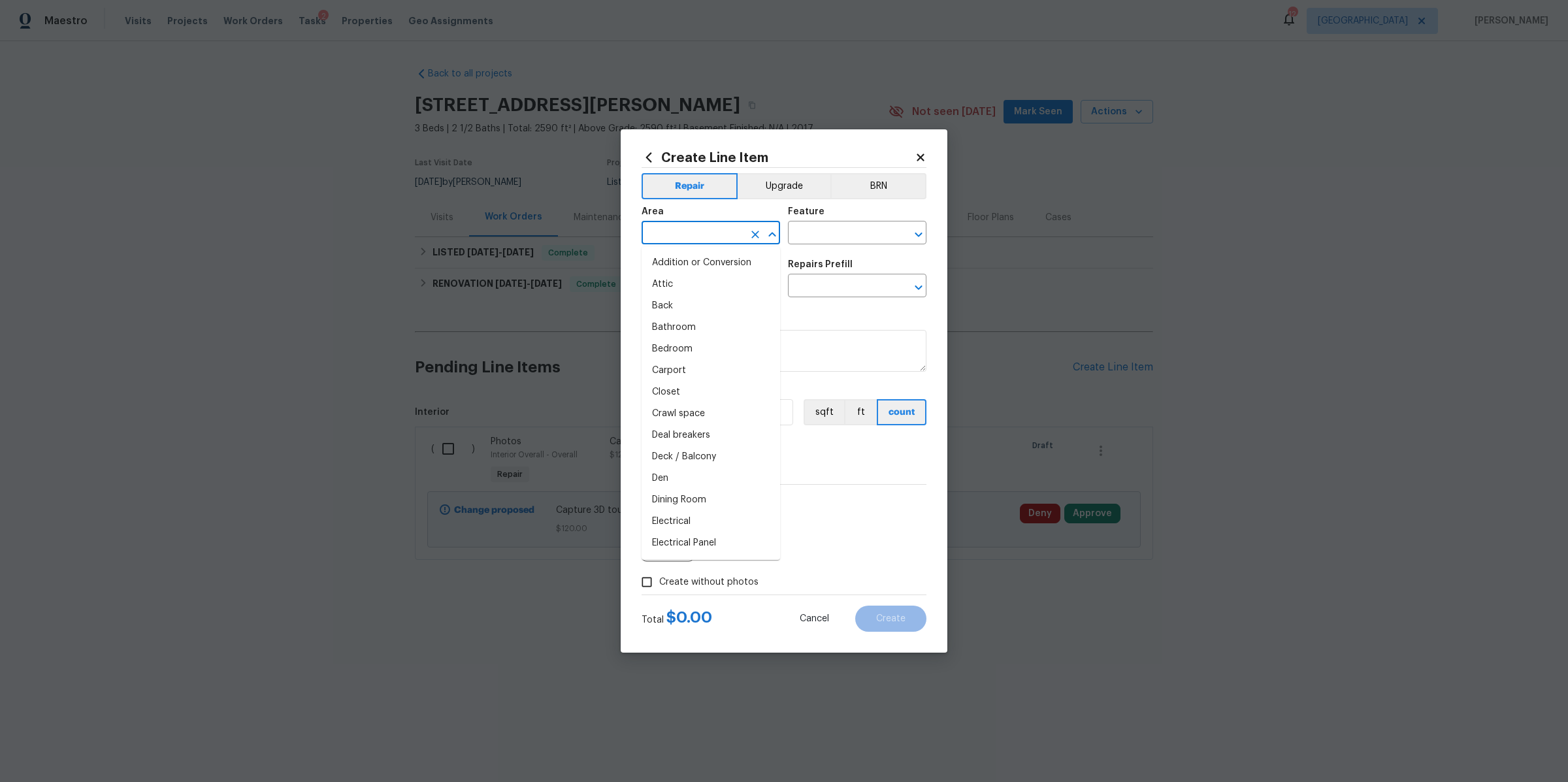
click at [699, 237] on input "text" at bounding box center [692, 234] width 102 height 20
click at [684, 265] on li "Front" at bounding box center [711, 263] width 138 height 21
type input "Front"
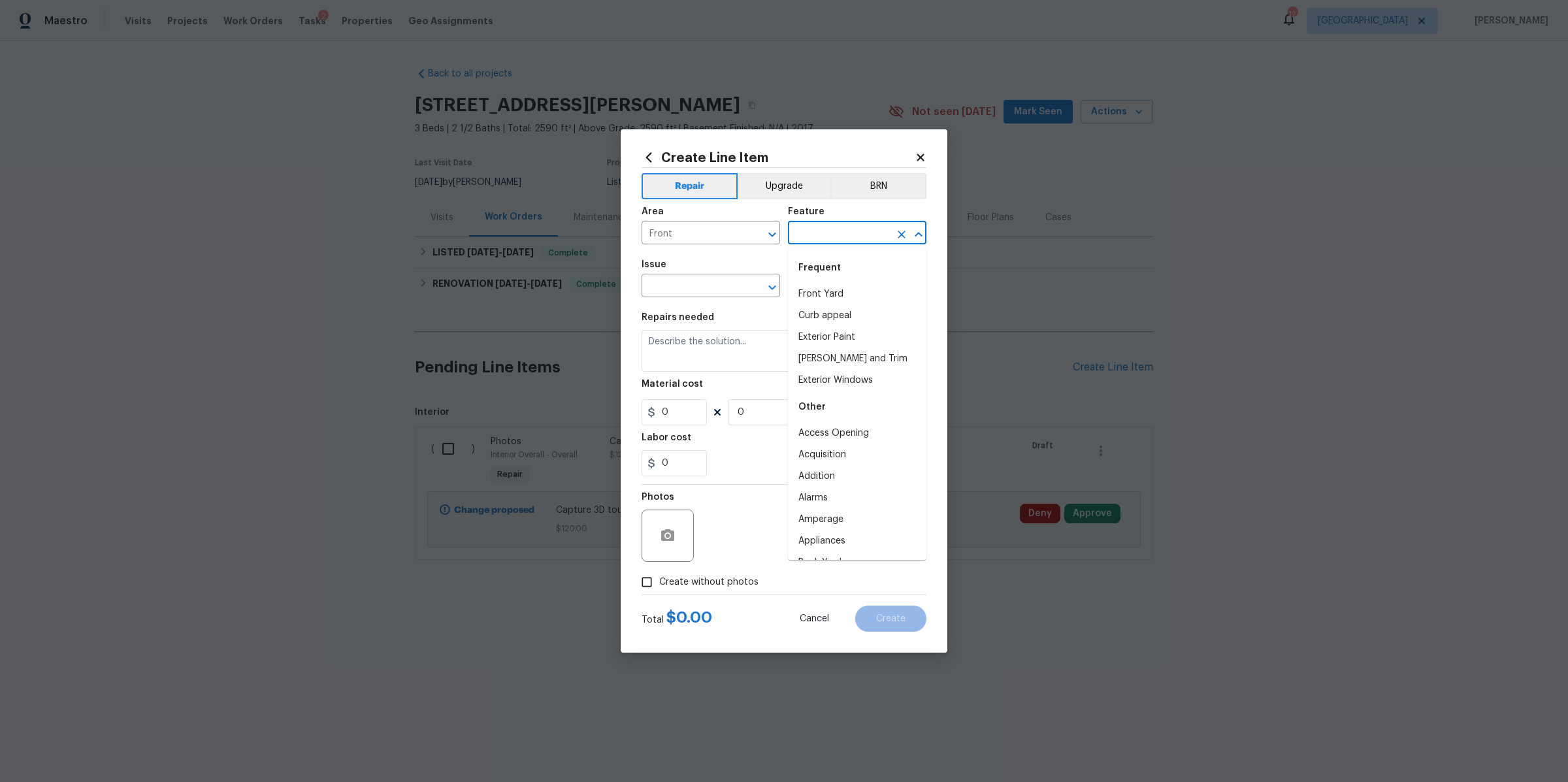
click at [826, 237] on input "text" at bounding box center [838, 234] width 102 height 20
click at [808, 285] on li "Doors" at bounding box center [857, 294] width 138 height 21
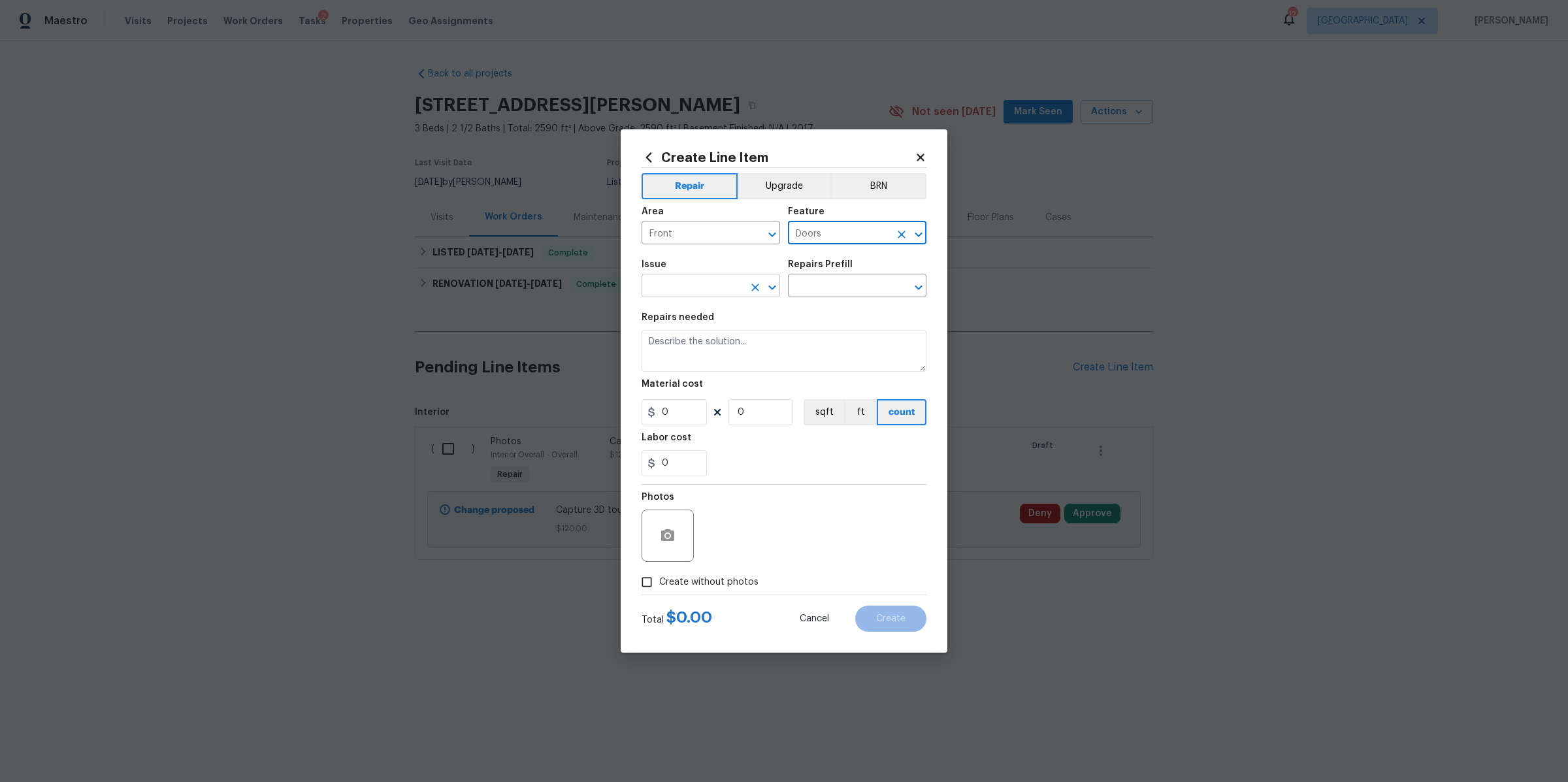
type input "Doors"
click at [699, 286] on input "text" at bounding box center [692, 287] width 102 height 20
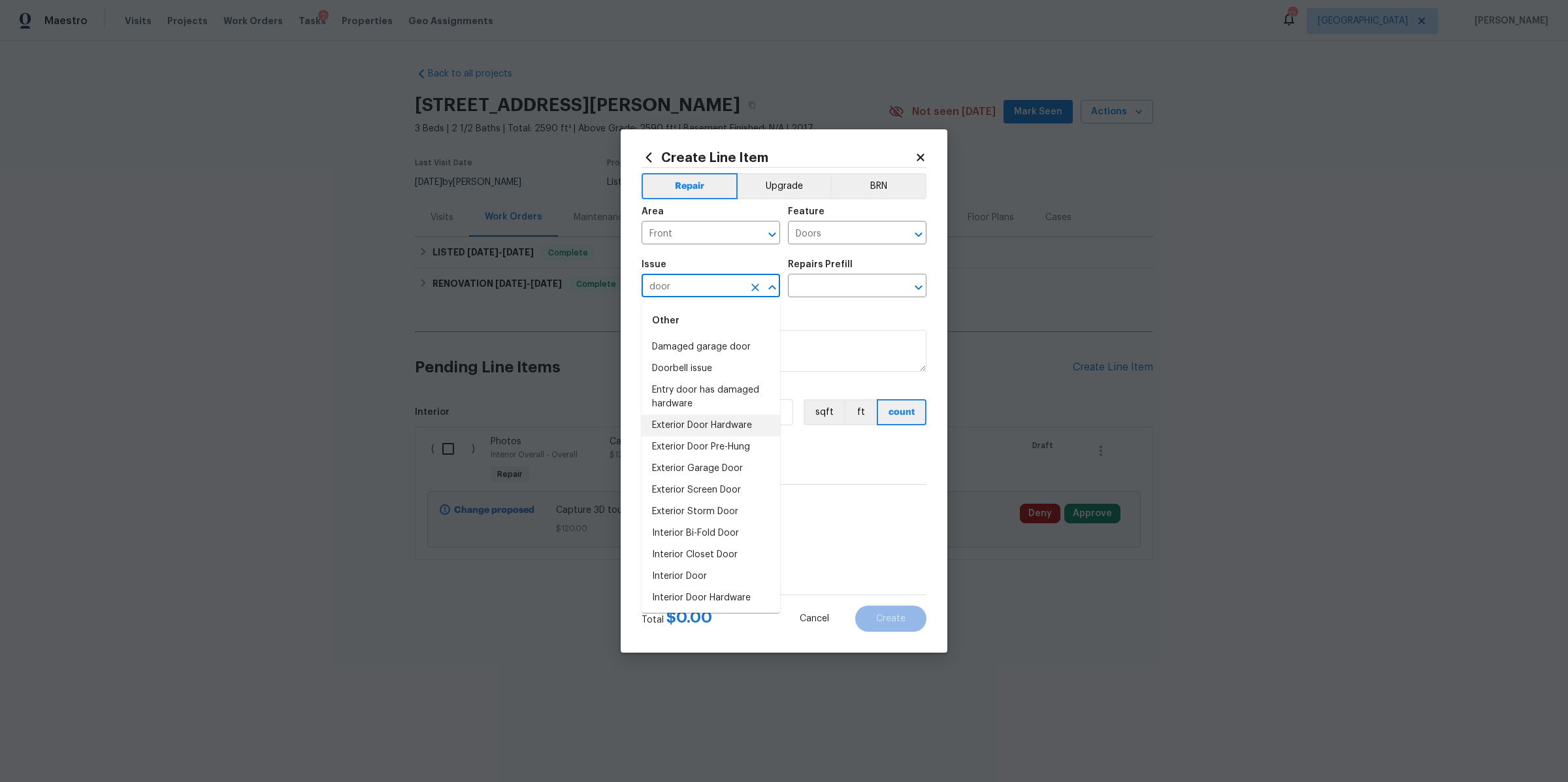
click at [686, 428] on li "Exterior Door Hardware" at bounding box center [711, 426] width 138 height 21
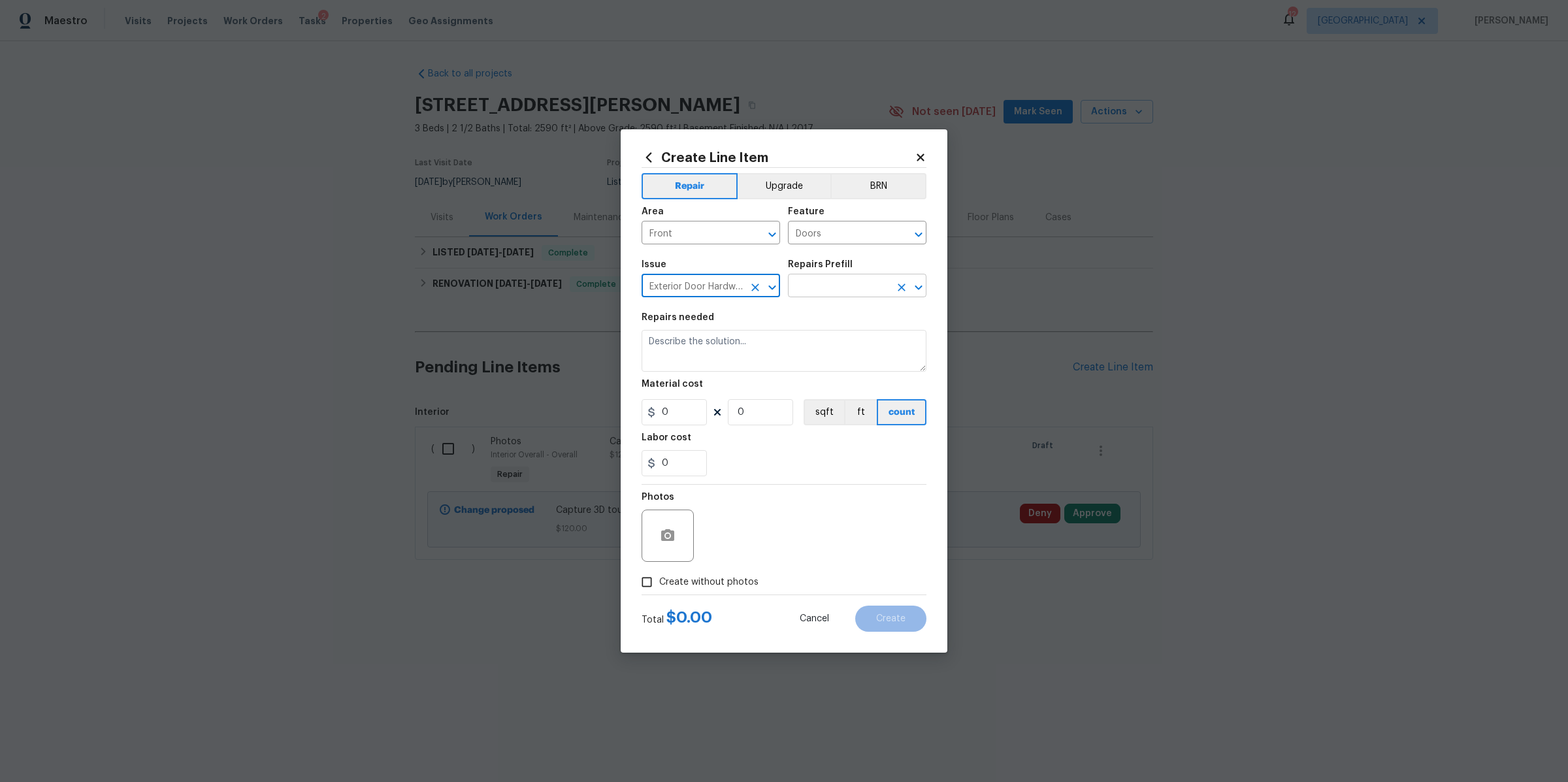
type input "Exterior Door Hardware"
click at [850, 285] on input "text" at bounding box center [838, 287] width 102 height 20
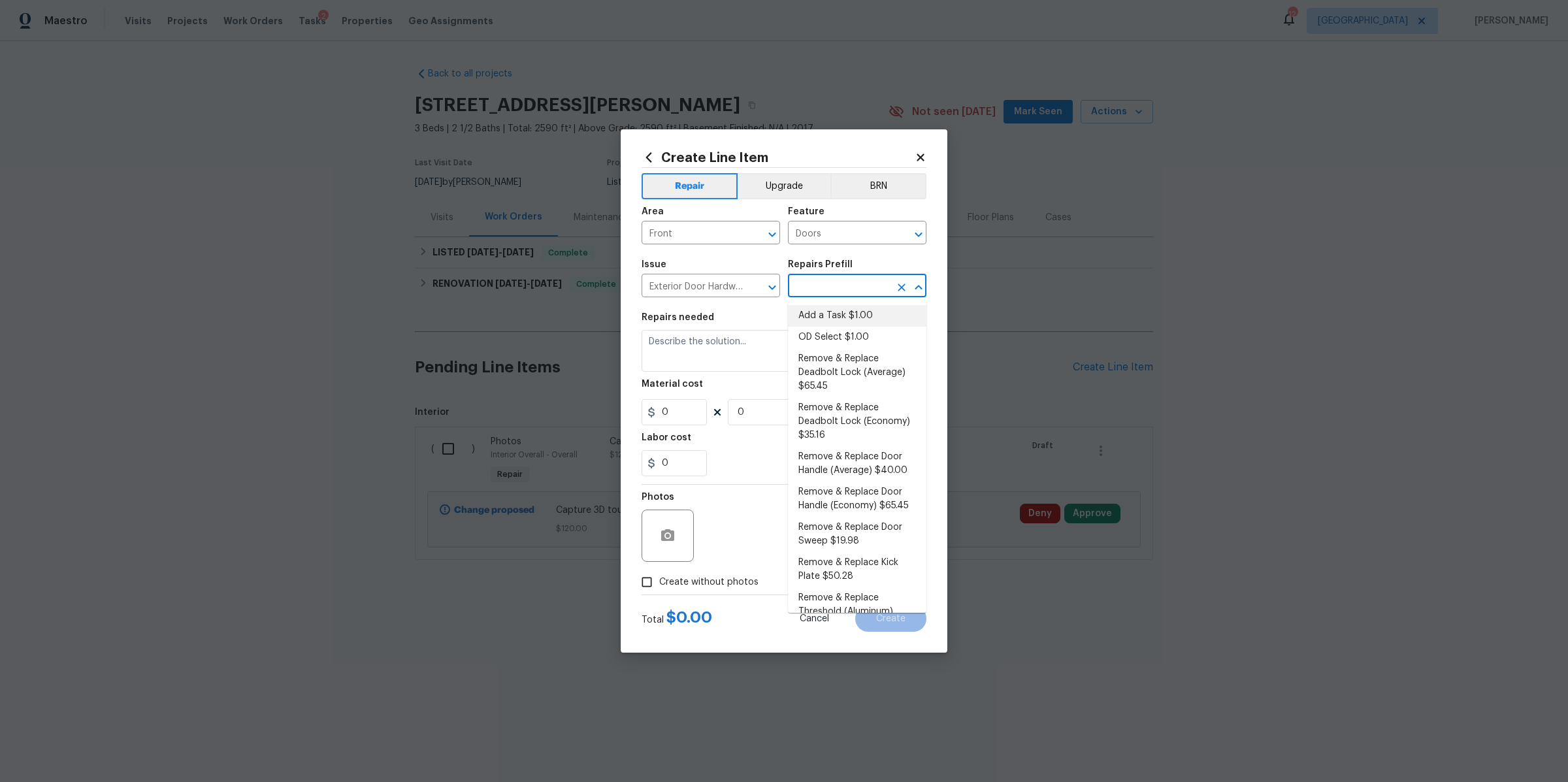
click at [838, 313] on li "Add a Task $1.00" at bounding box center [857, 316] width 138 height 21
type input "Interior Door"
type input "Add a Task $1.00"
type textarea "HPM to detail"
type input "1"
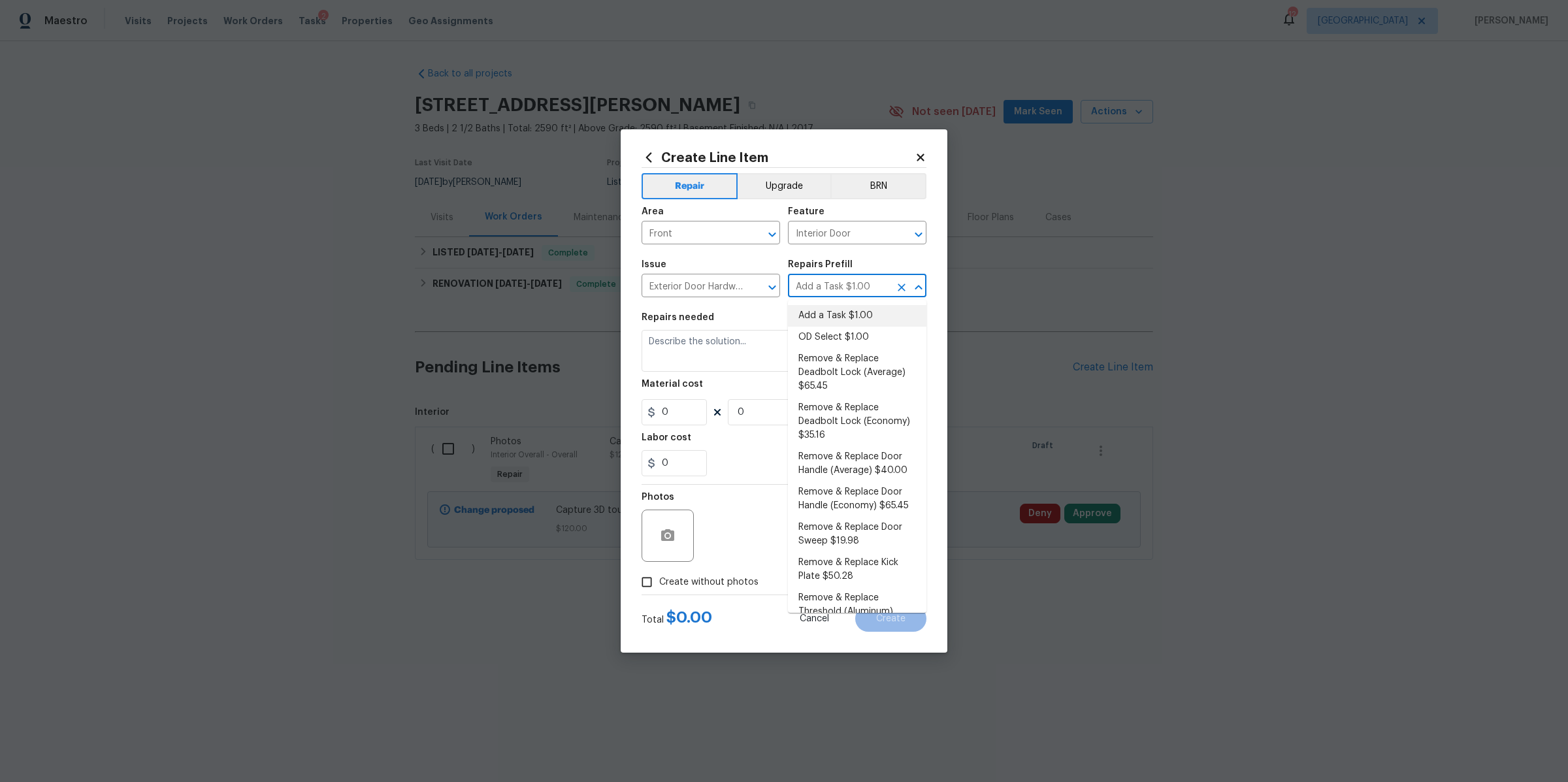
type input "1"
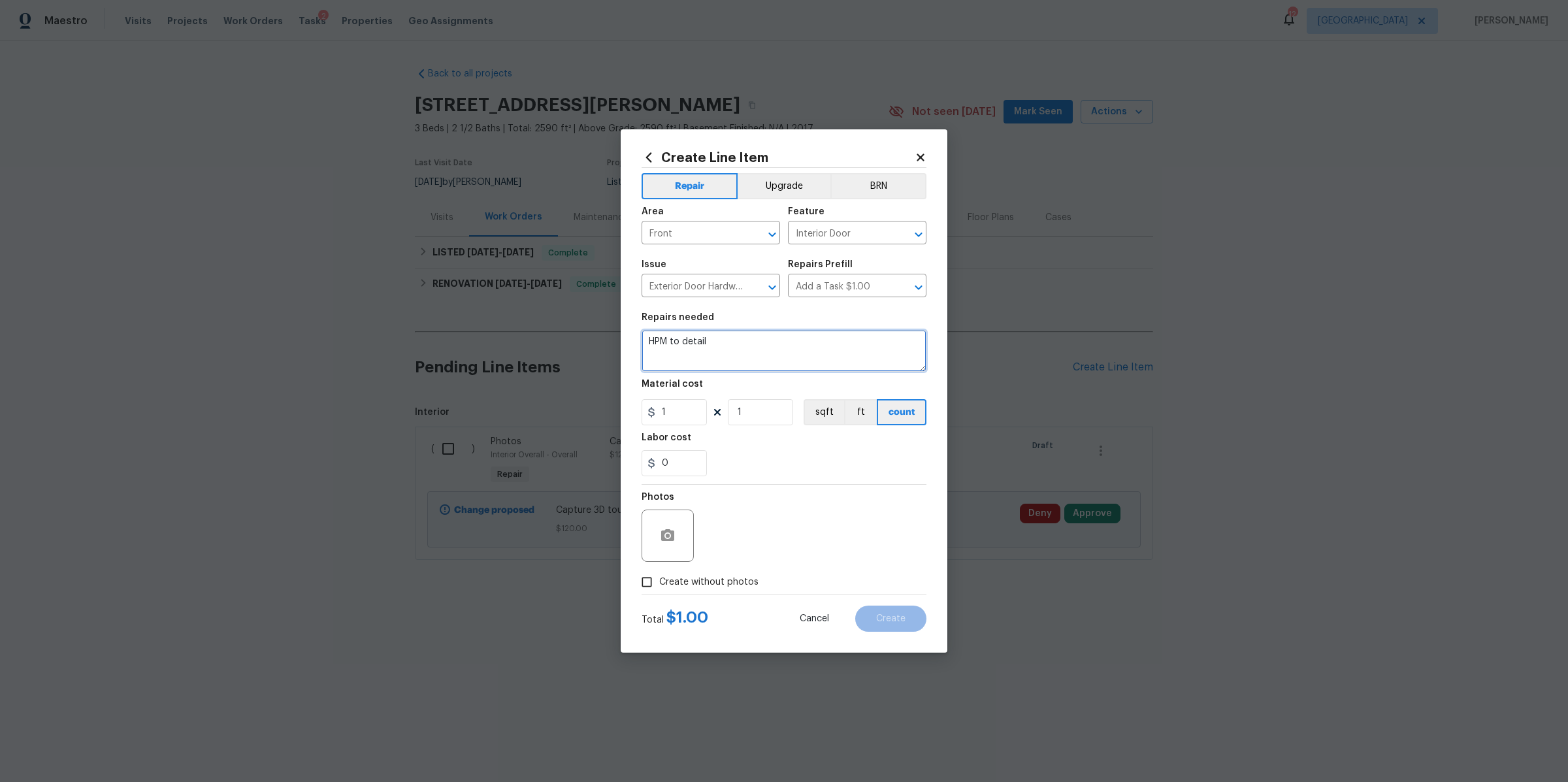
click at [759, 348] on textarea "HPM to detail" at bounding box center [784, 351] width 285 height 42
type textarea "change out lock box, put keys in new lockbox made the new lockbox code 3026. En…"
click at [663, 406] on input "1" at bounding box center [675, 413] width 66 height 27
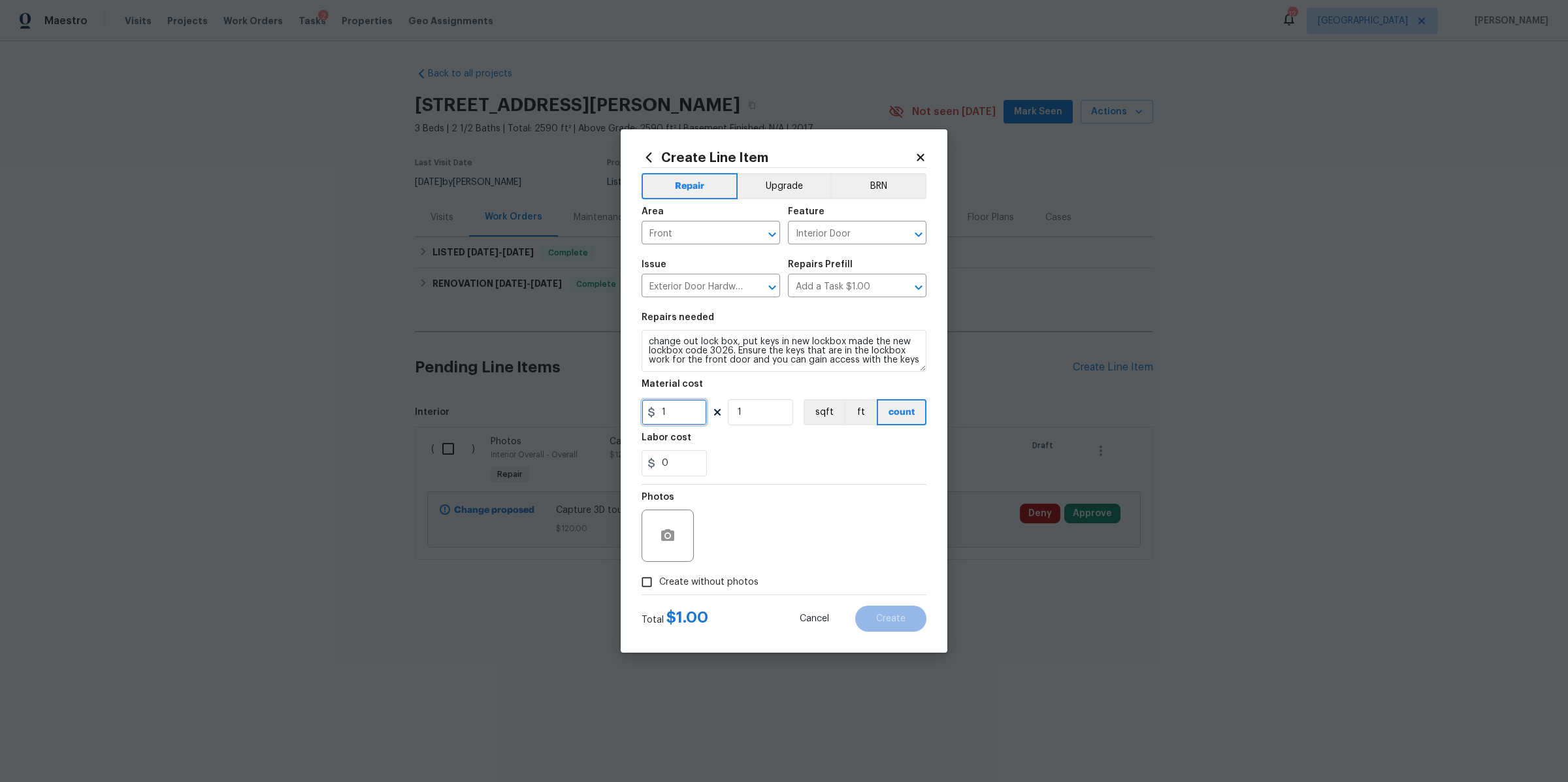
click at [663, 406] on input "1" at bounding box center [675, 413] width 66 height 27
type input "75"
click at [709, 577] on span "Create without photos" at bounding box center [708, 582] width 99 height 13
click at [659, 577] on input "Create without photos" at bounding box center [646, 582] width 25 height 25
checkbox input "true"
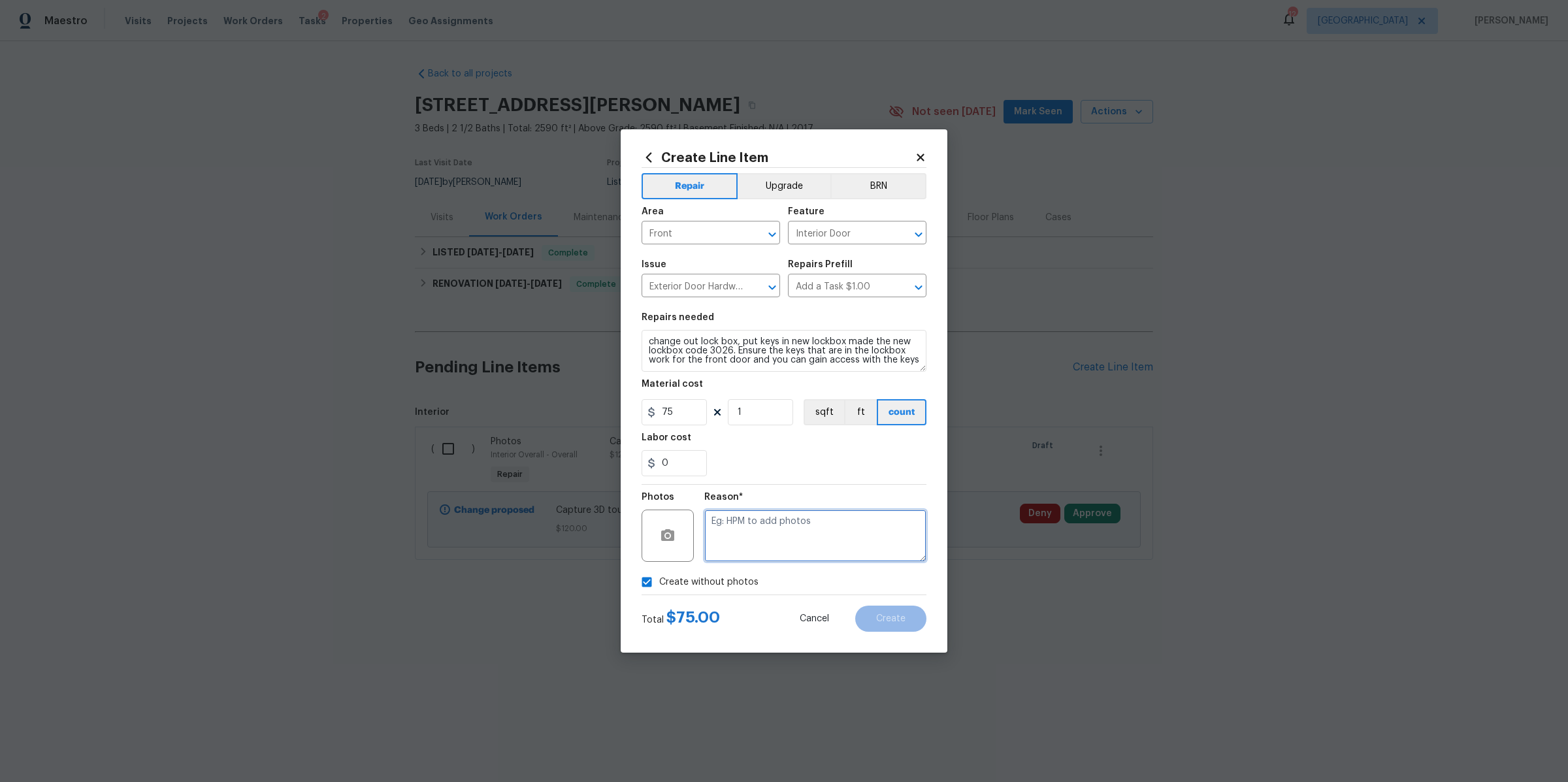
click at [745, 547] on textarea at bounding box center [815, 535] width 222 height 52
type textarea "na"
click at [893, 622] on span "Create" at bounding box center [890, 619] width 29 height 10
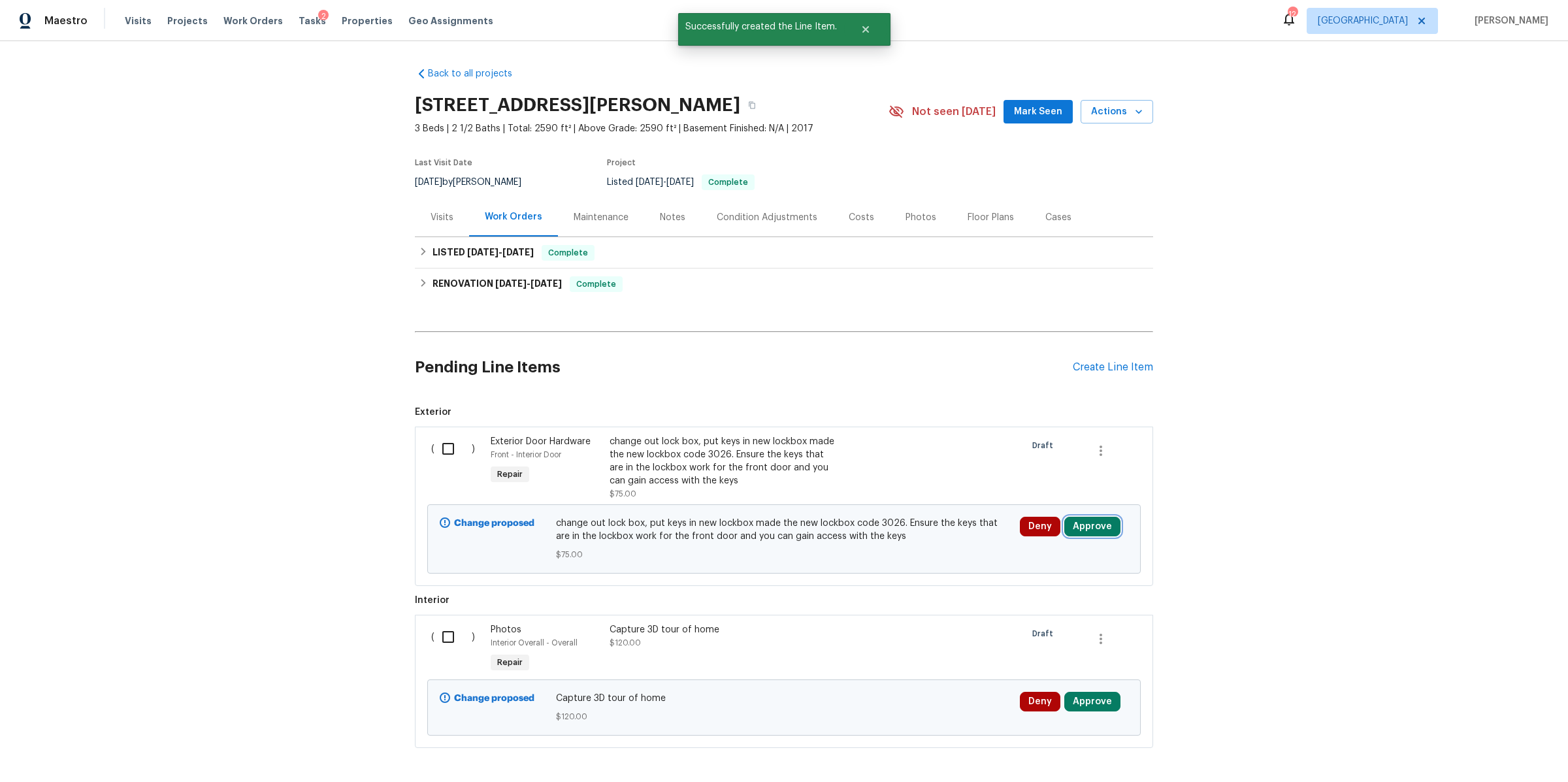
click at [1097, 523] on button "Approve" at bounding box center [1092, 527] width 56 height 19
click at [906, 539] on span "Approve" at bounding box center [899, 539] width 36 height 10
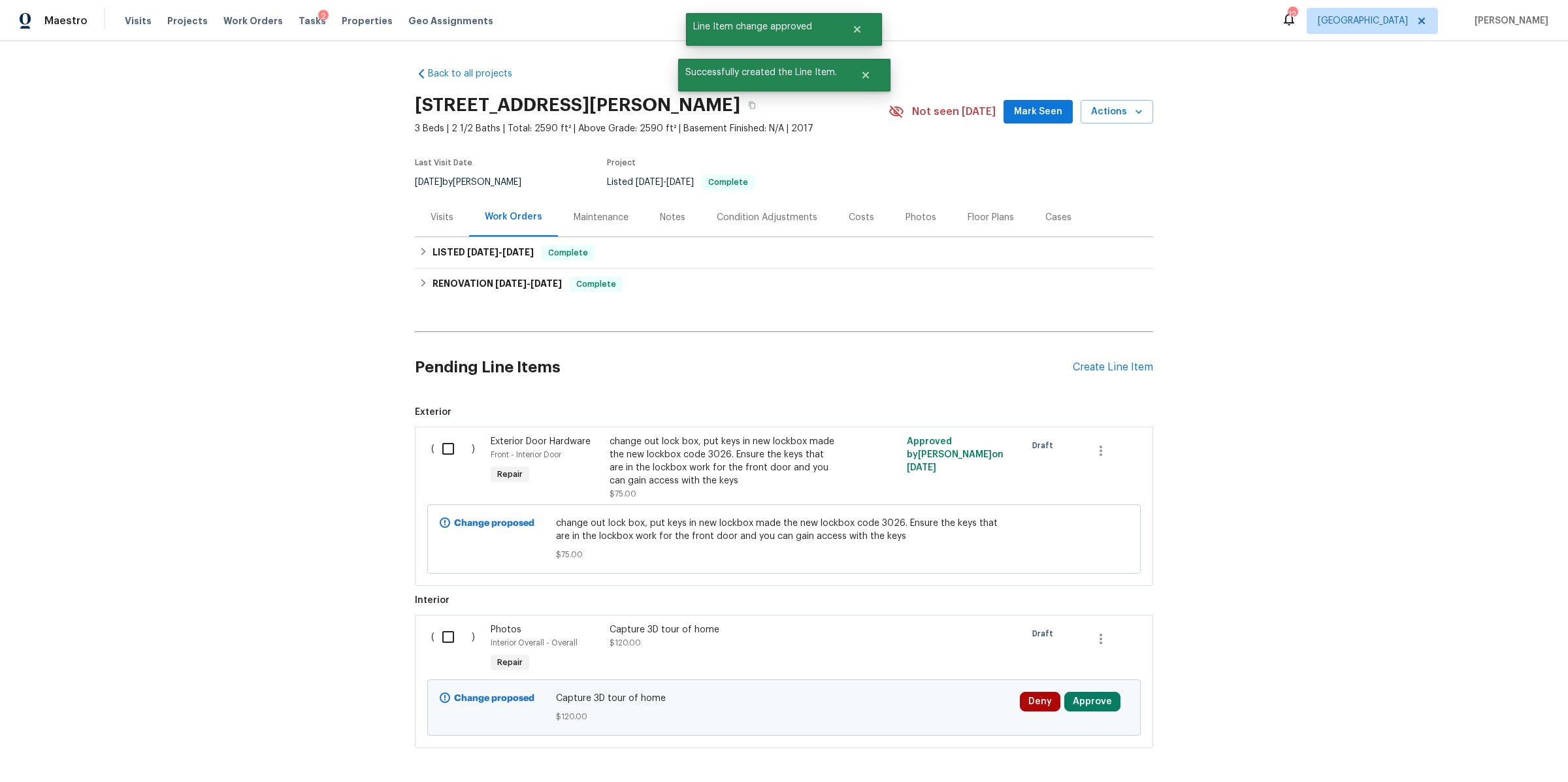
drag, startPoint x: 444, startPoint y: 450, endPoint x: 547, endPoint y: 487, distance: 109.4
click at [444, 450] on input "checkbox" at bounding box center [453, 448] width 37 height 27
checkbox input "true"
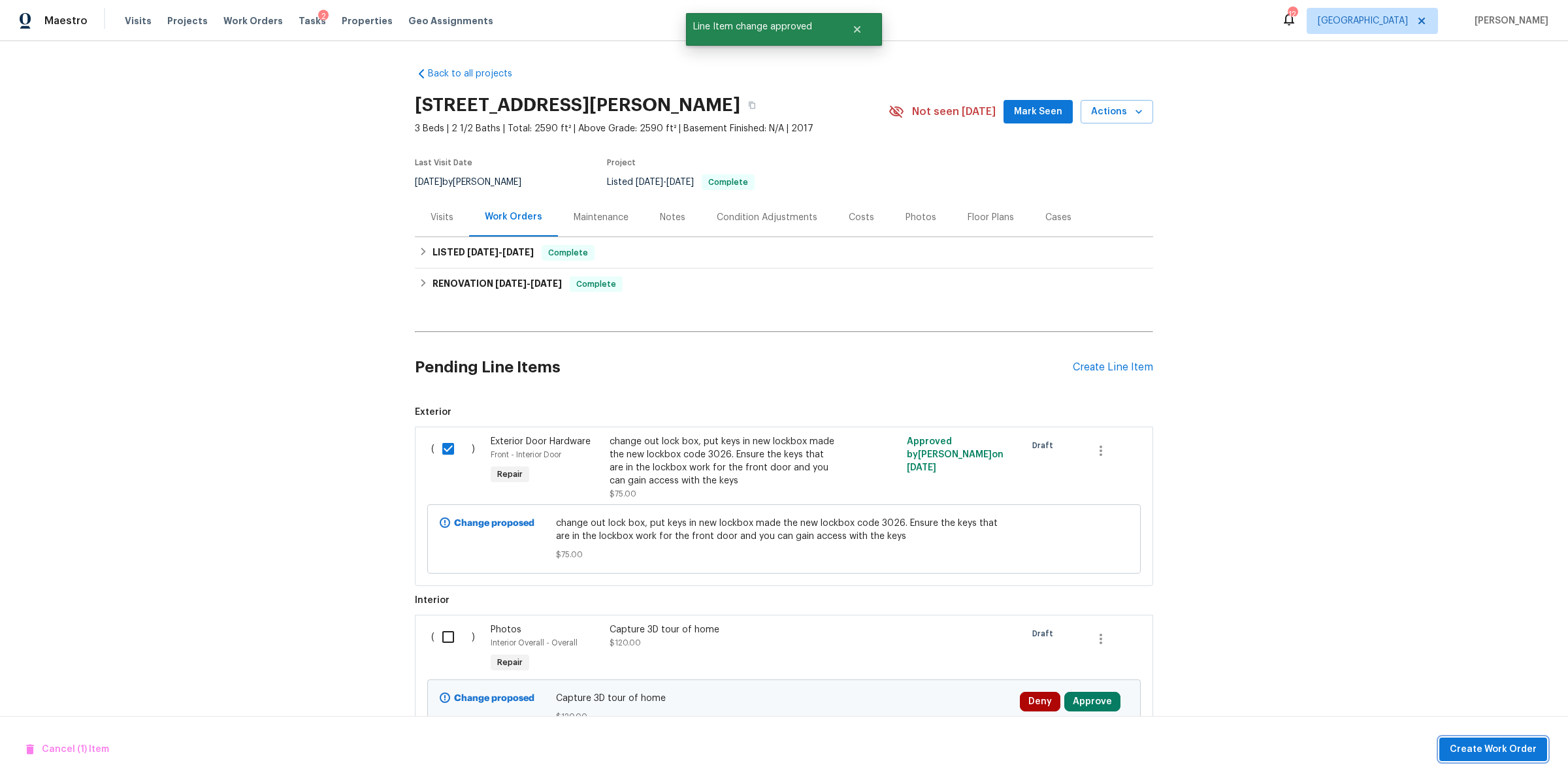
click at [1509, 745] on span "Create Work Order" at bounding box center [1493, 749] width 87 height 16
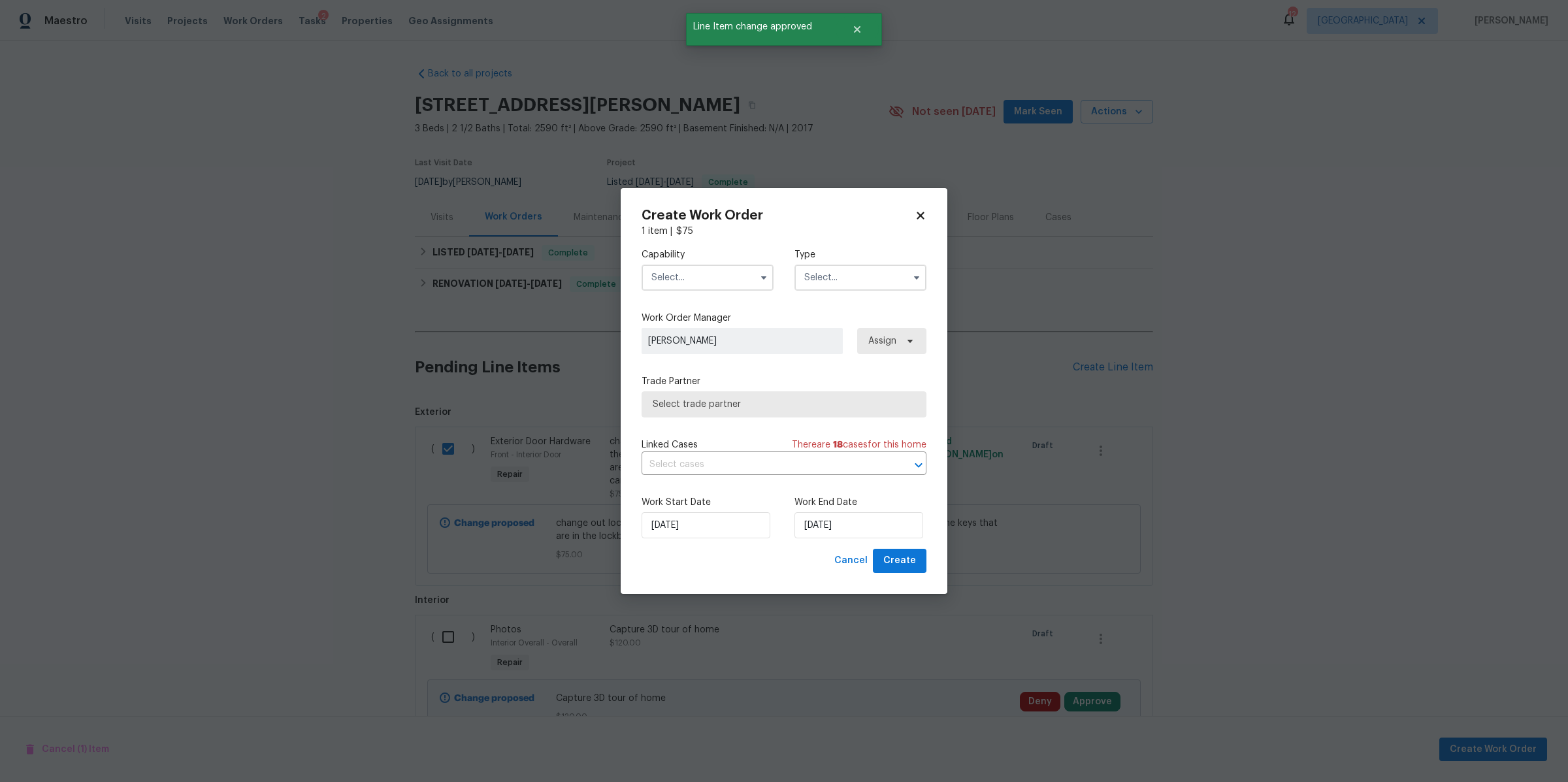
click at [701, 275] on input "text" at bounding box center [707, 278] width 132 height 27
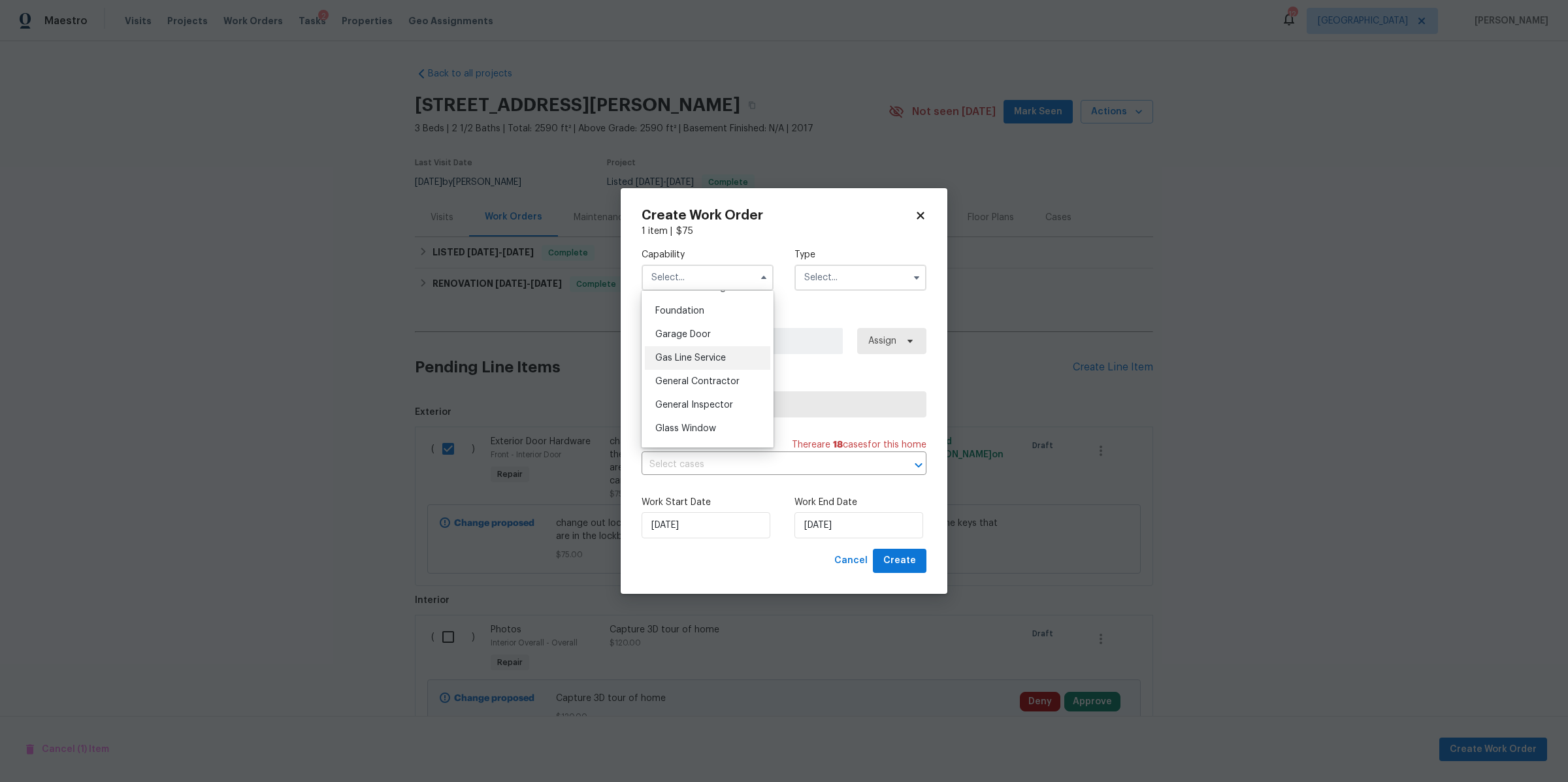
scroll to position [566, 0]
click at [704, 369] on span "General Contractor" at bounding box center [697, 365] width 84 height 9
type input "General Contractor"
click at [824, 281] on input "text" at bounding box center [860, 278] width 132 height 27
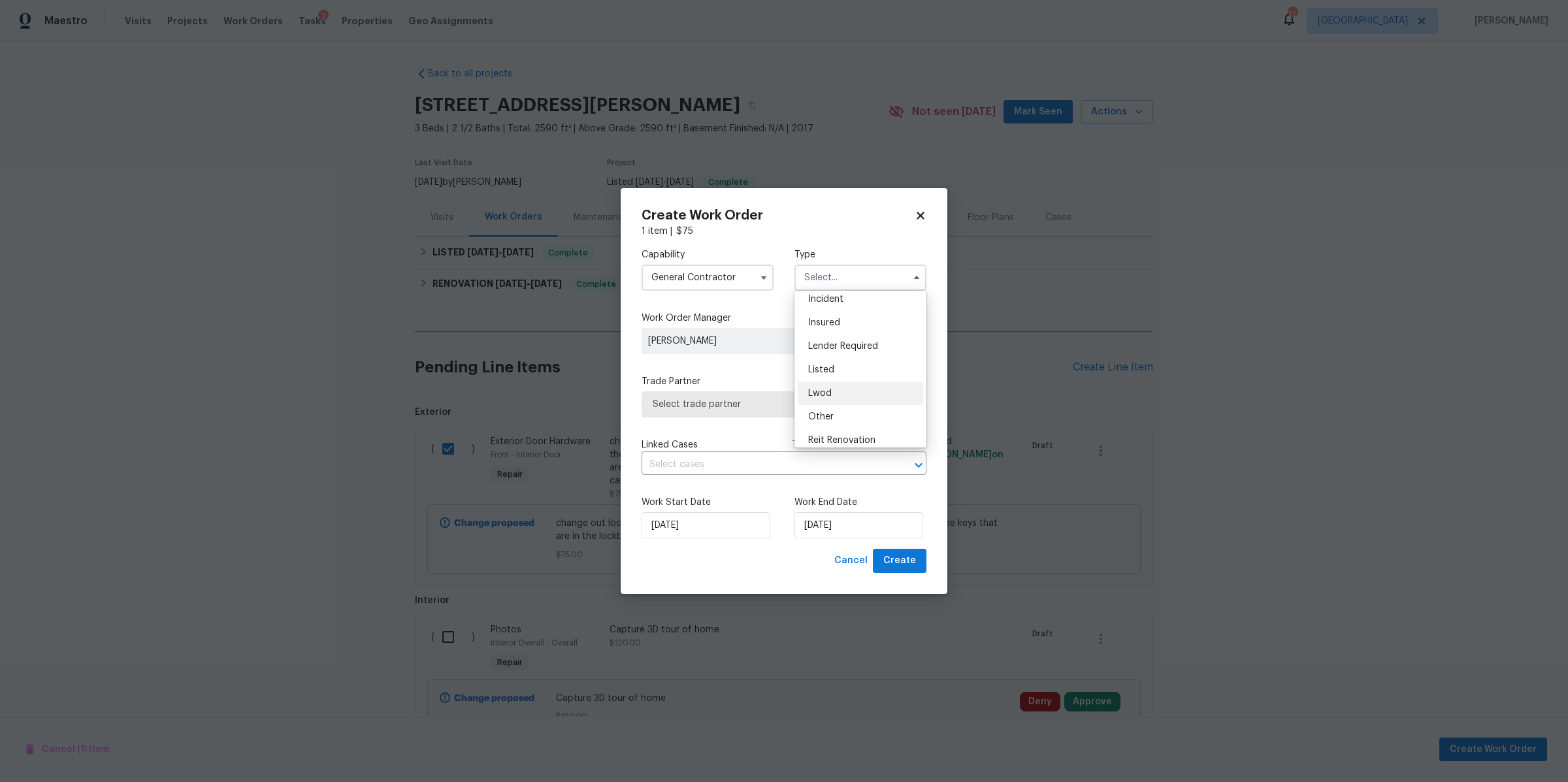
scroll to position [56, 0]
click at [838, 366] on div "Listed" at bounding box center [861, 367] width 126 height 24
type input "Listed"
click at [834, 405] on span "Select trade partner" at bounding box center [774, 404] width 243 height 13
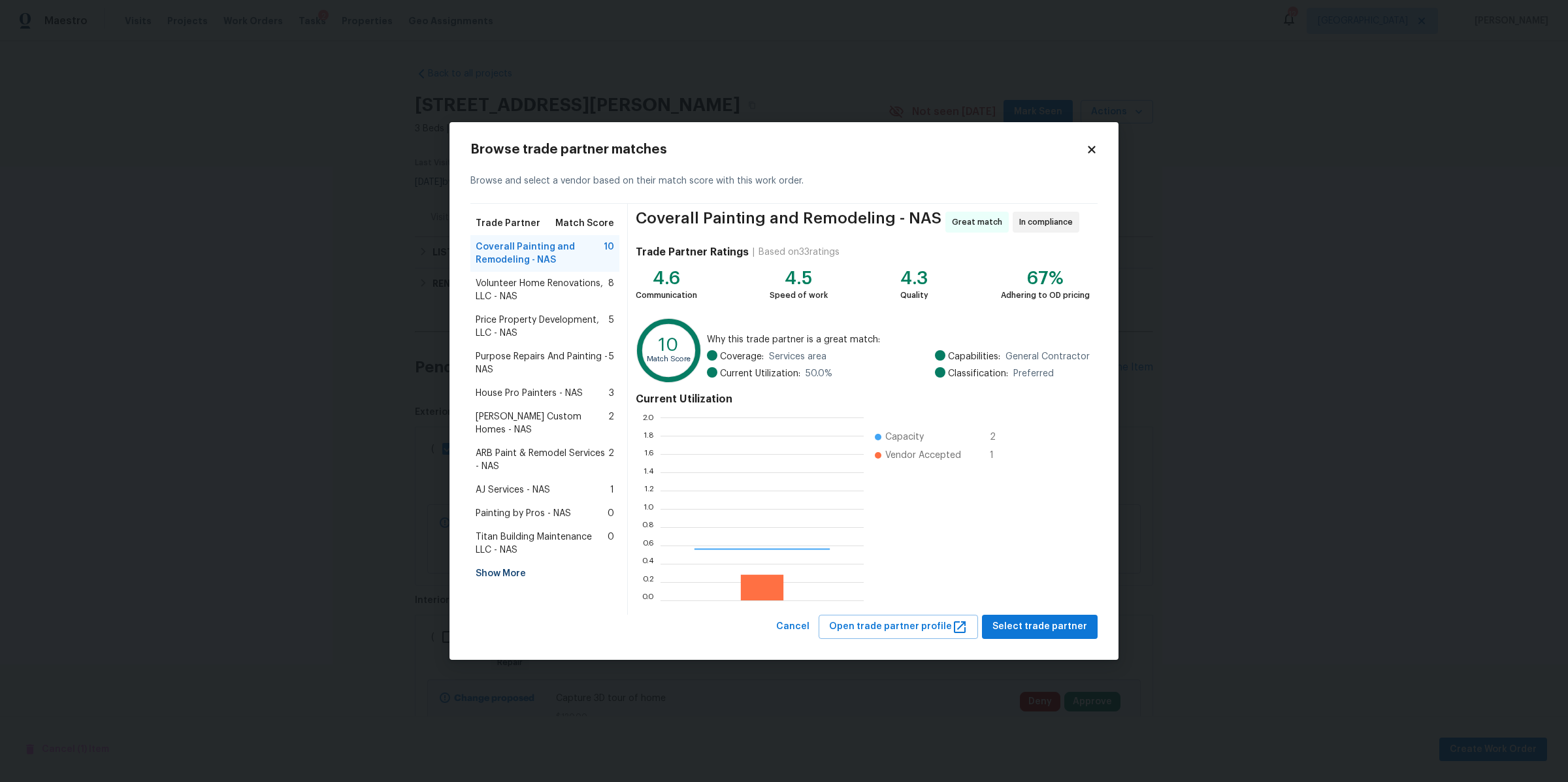
scroll to position [171, 190]
click at [520, 281] on span "Volunteer Home Renovations, LLC - NAS" at bounding box center [542, 290] width 133 height 27
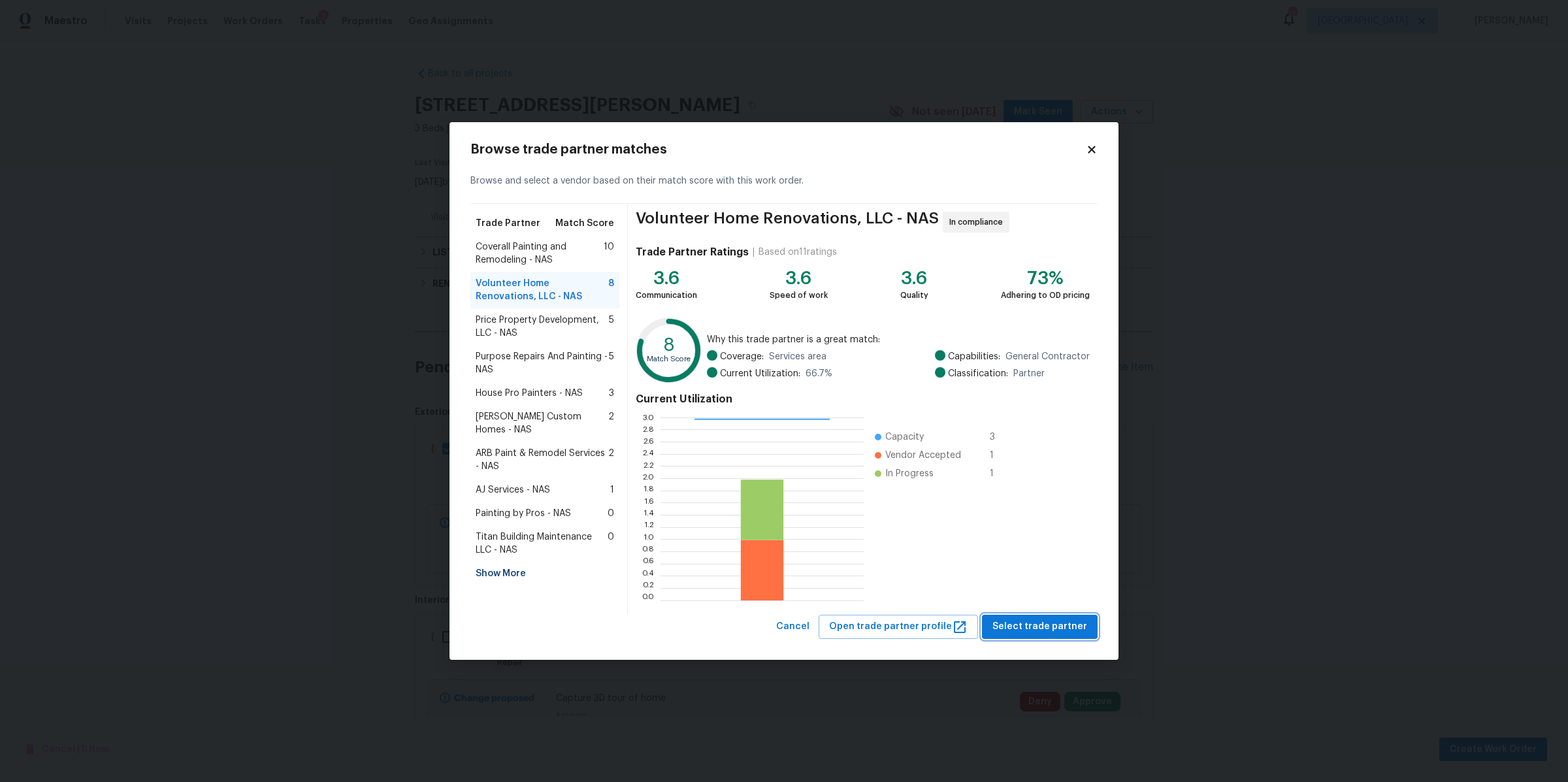
click at [1049, 630] on span "Select trade partner" at bounding box center [1039, 627] width 95 height 16
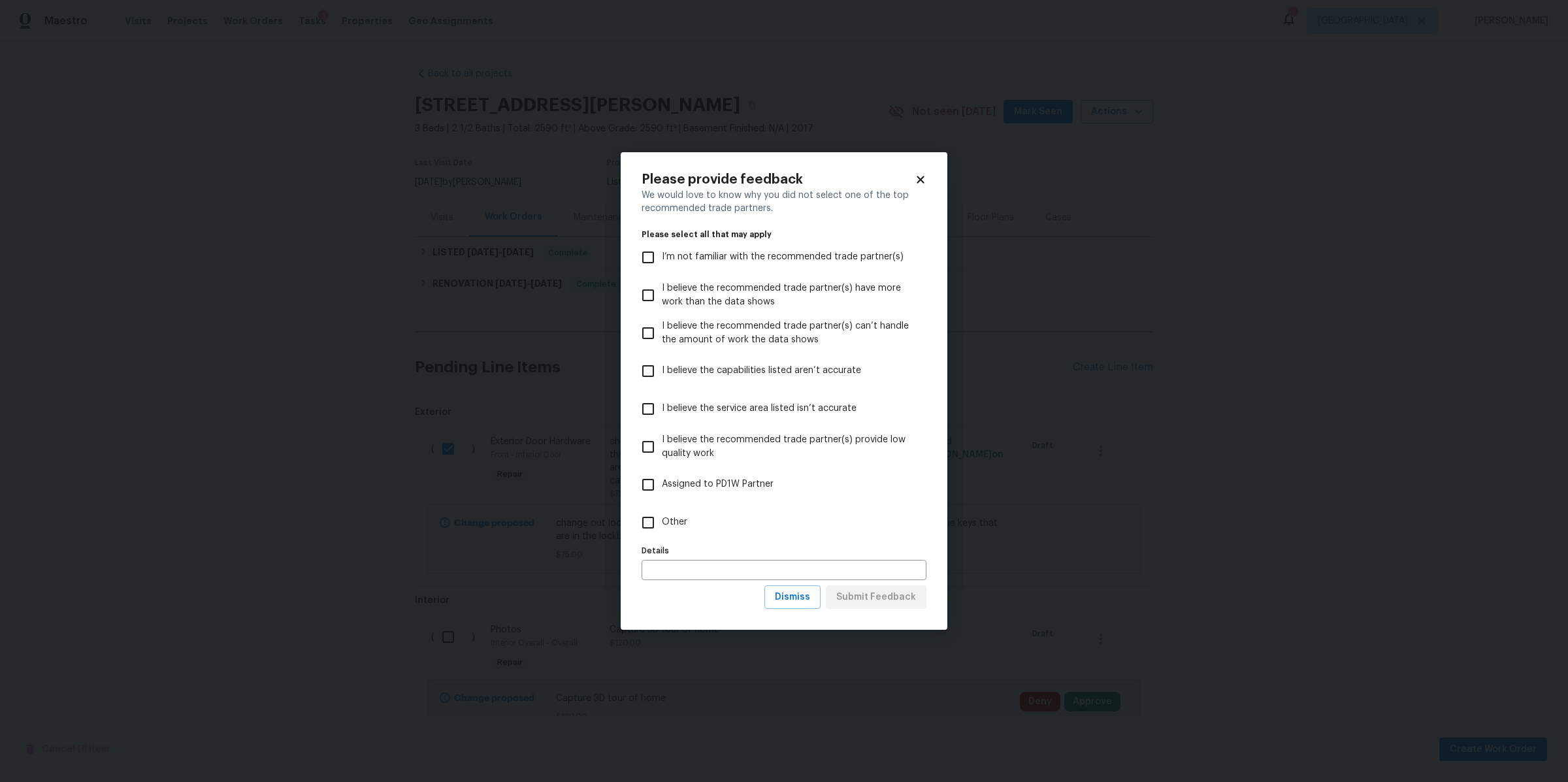
click at [670, 517] on span "Other" at bounding box center [674, 522] width 26 height 13
click at [661, 517] on input "Other" at bounding box center [647, 523] width 27 height 27
checkbox input "true"
click at [884, 590] on span "Submit Feedback" at bounding box center [876, 598] width 80 height 16
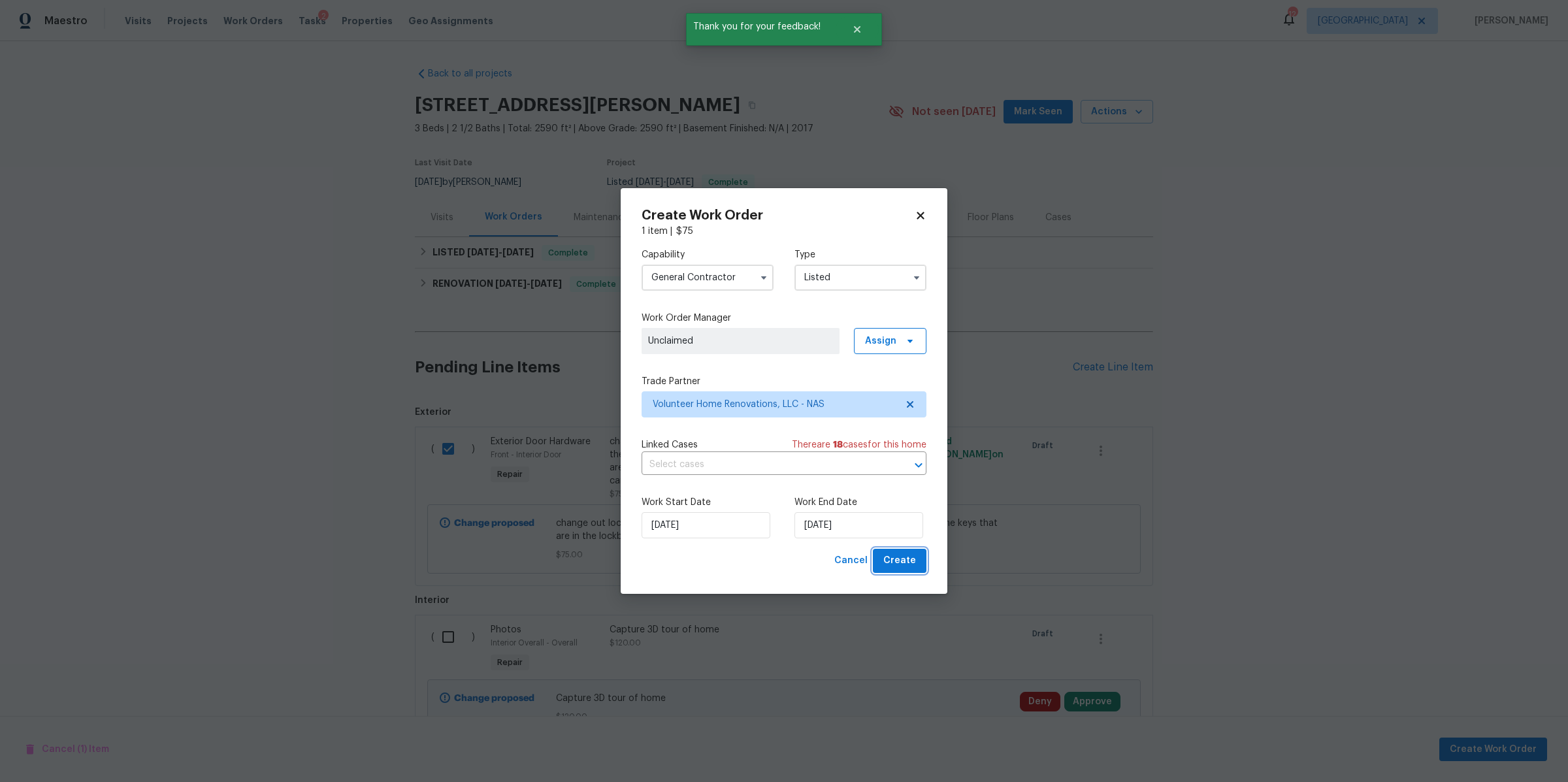
click at [904, 560] on span "Create" at bounding box center [900, 561] width 33 height 16
checkbox input "false"
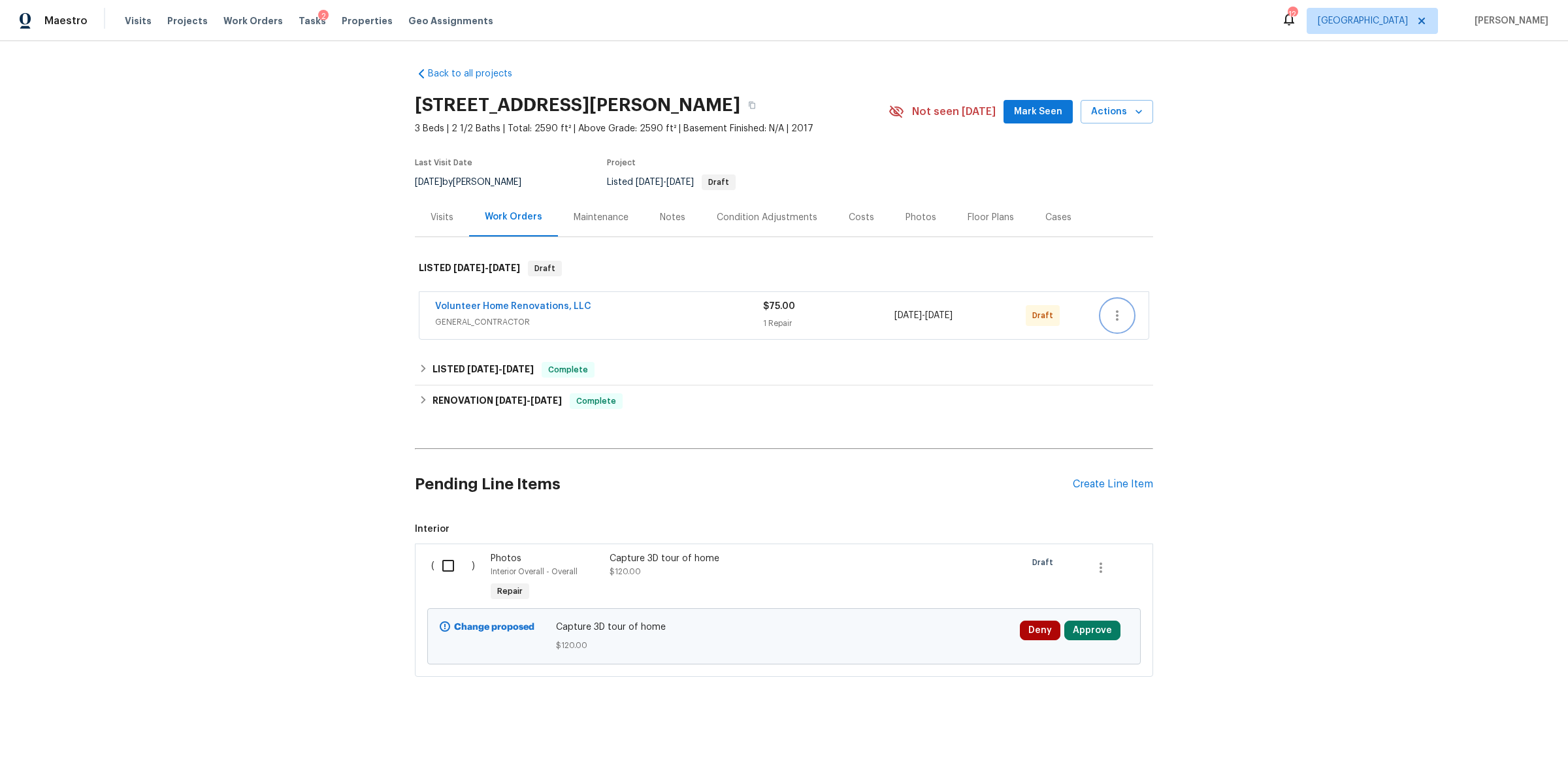
click at [1112, 312] on icon "button" at bounding box center [1117, 316] width 16 height 16
click at [1121, 341] on li "Confirm and Send to Vendor" at bounding box center [1168, 337] width 146 height 21
